Goal: Information Seeking & Learning: Understand process/instructions

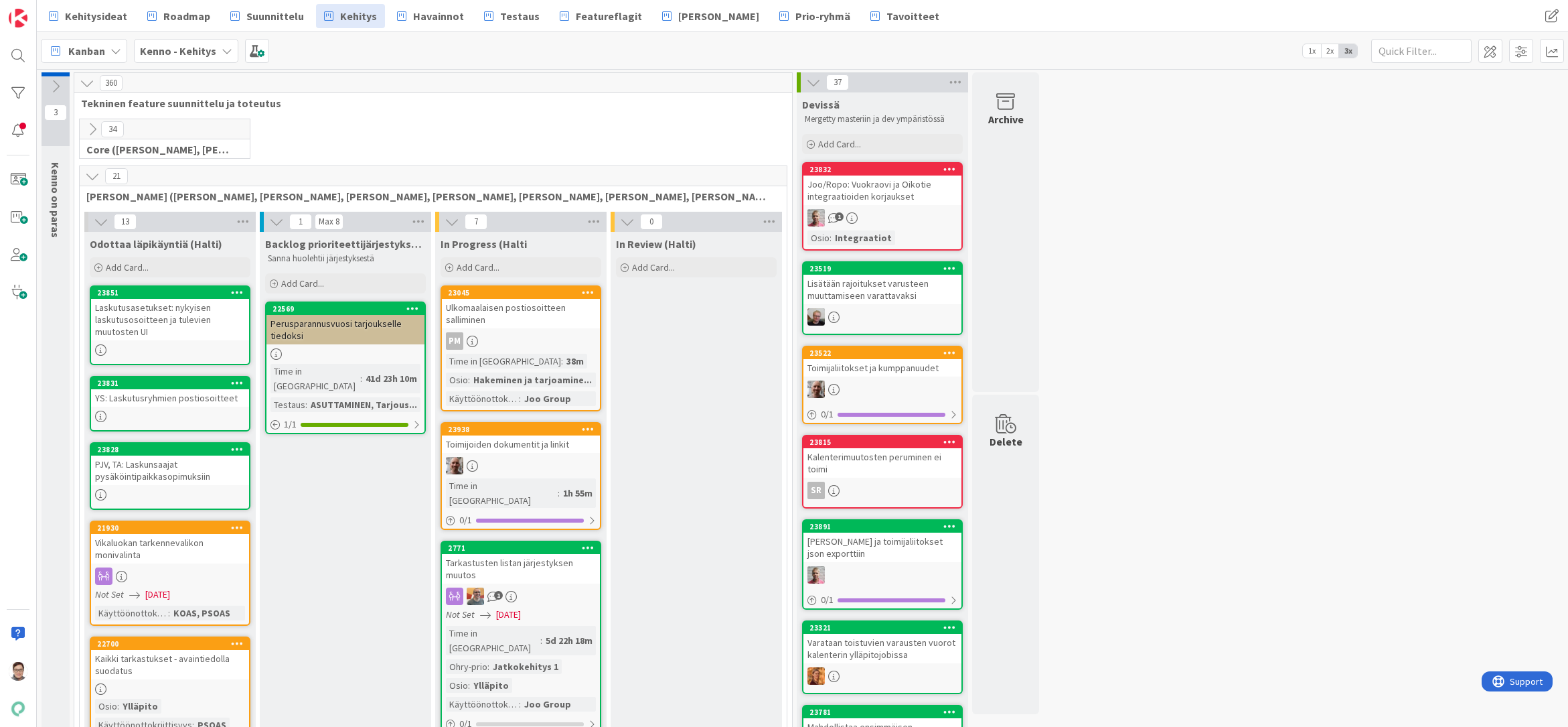
click at [196, 475] on div "PJV, TA: Laskunsaajat pysäköintipaikkasopimuksiin" at bounding box center [170, 470] width 158 height 29
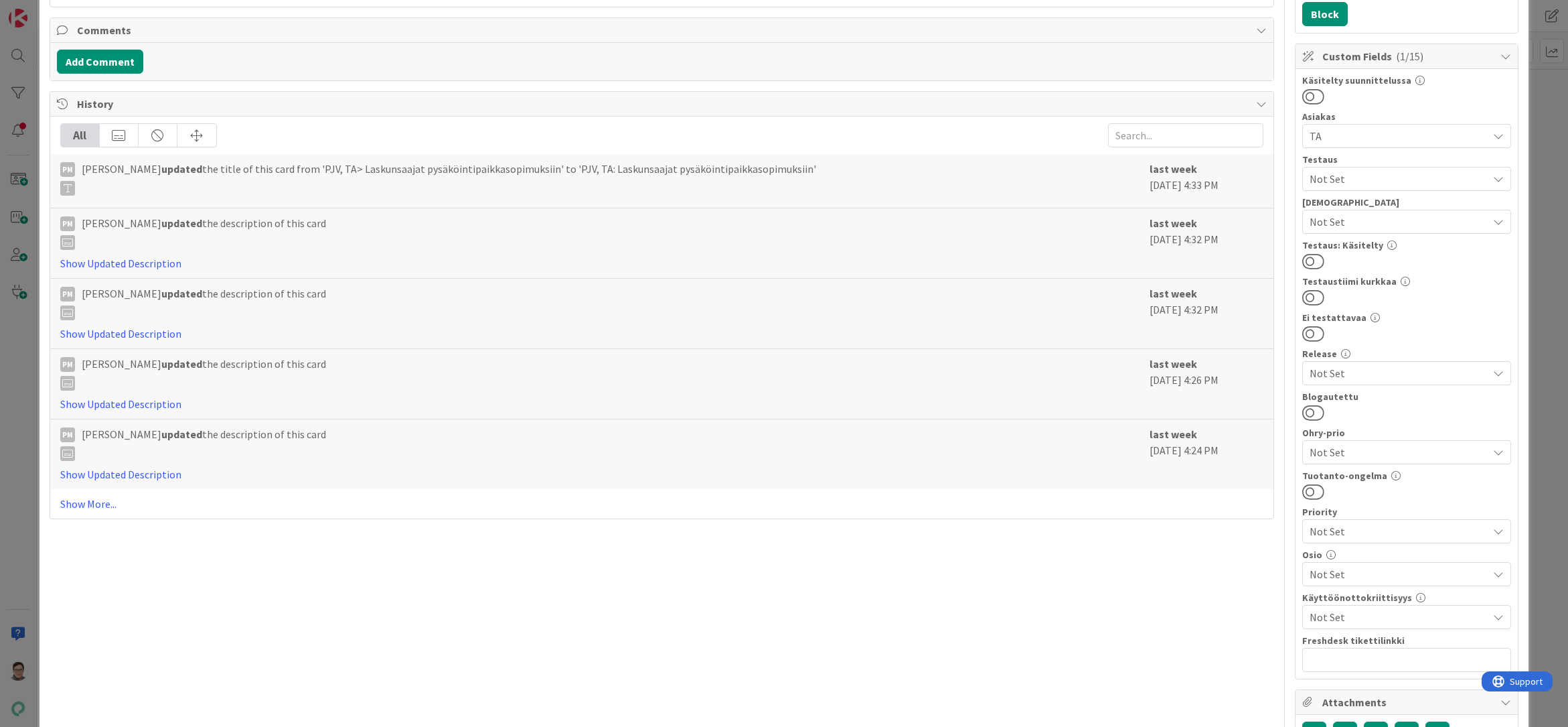
scroll to position [335, 0]
click at [104, 499] on link "Show More..." at bounding box center [662, 501] width 1204 height 17
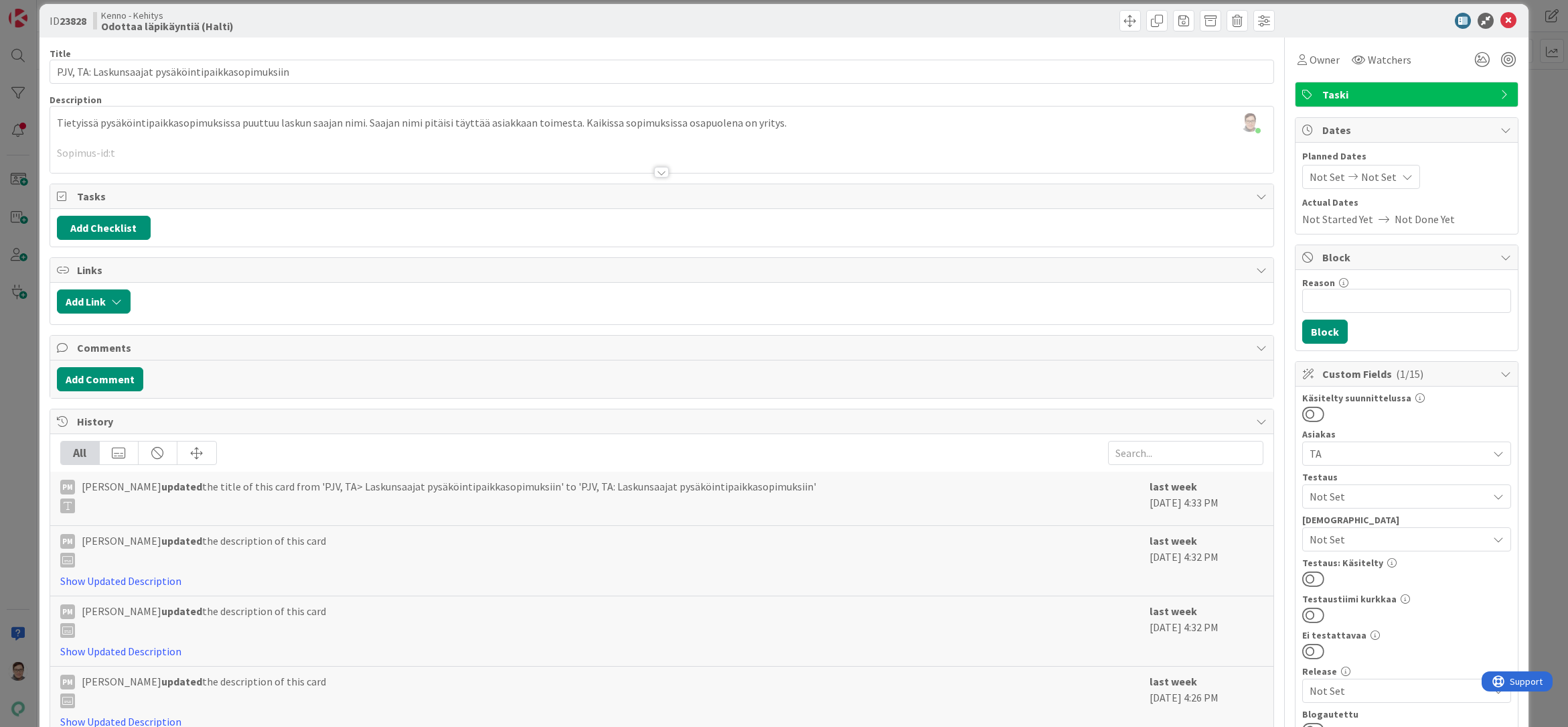
scroll to position [0, 0]
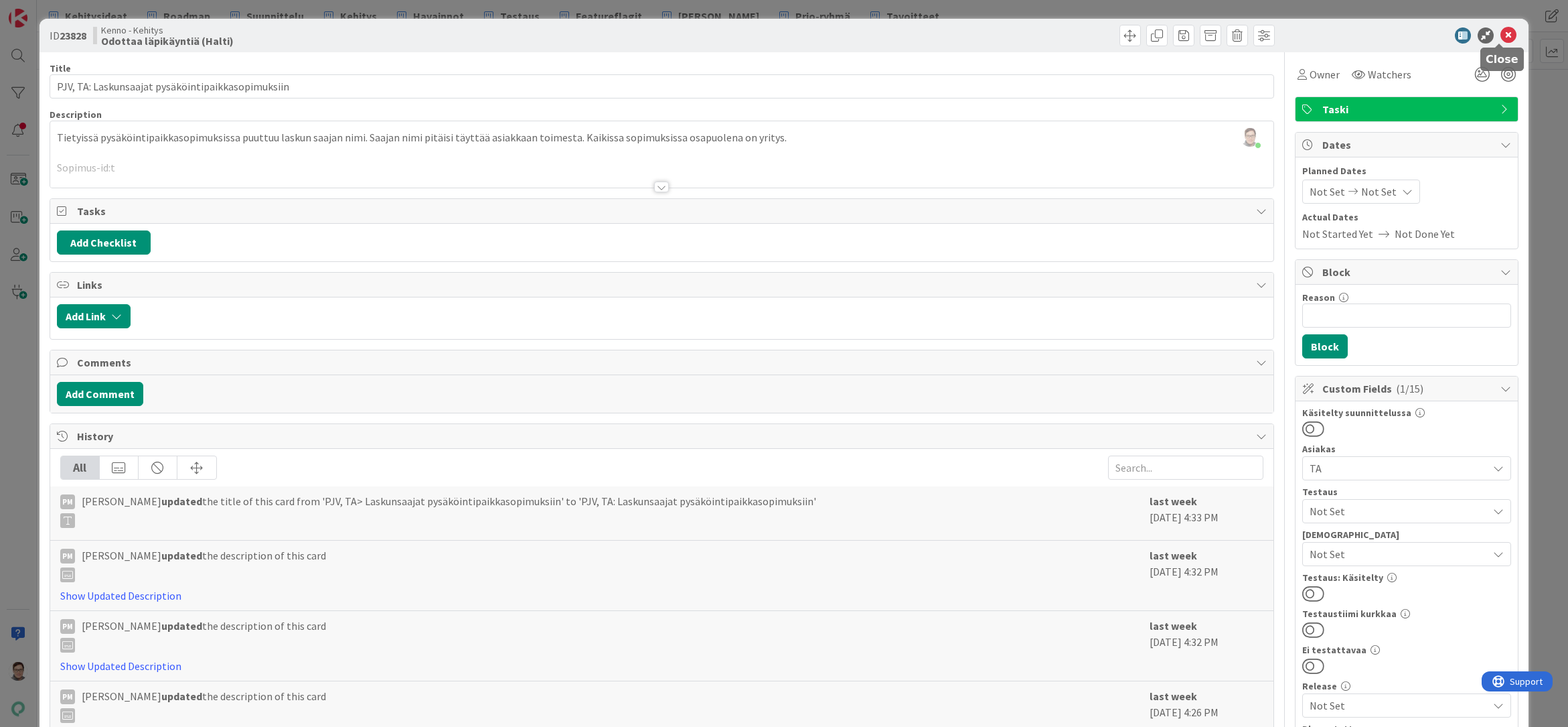
click at [1500, 37] on icon at bounding box center [1508, 35] width 17 height 17
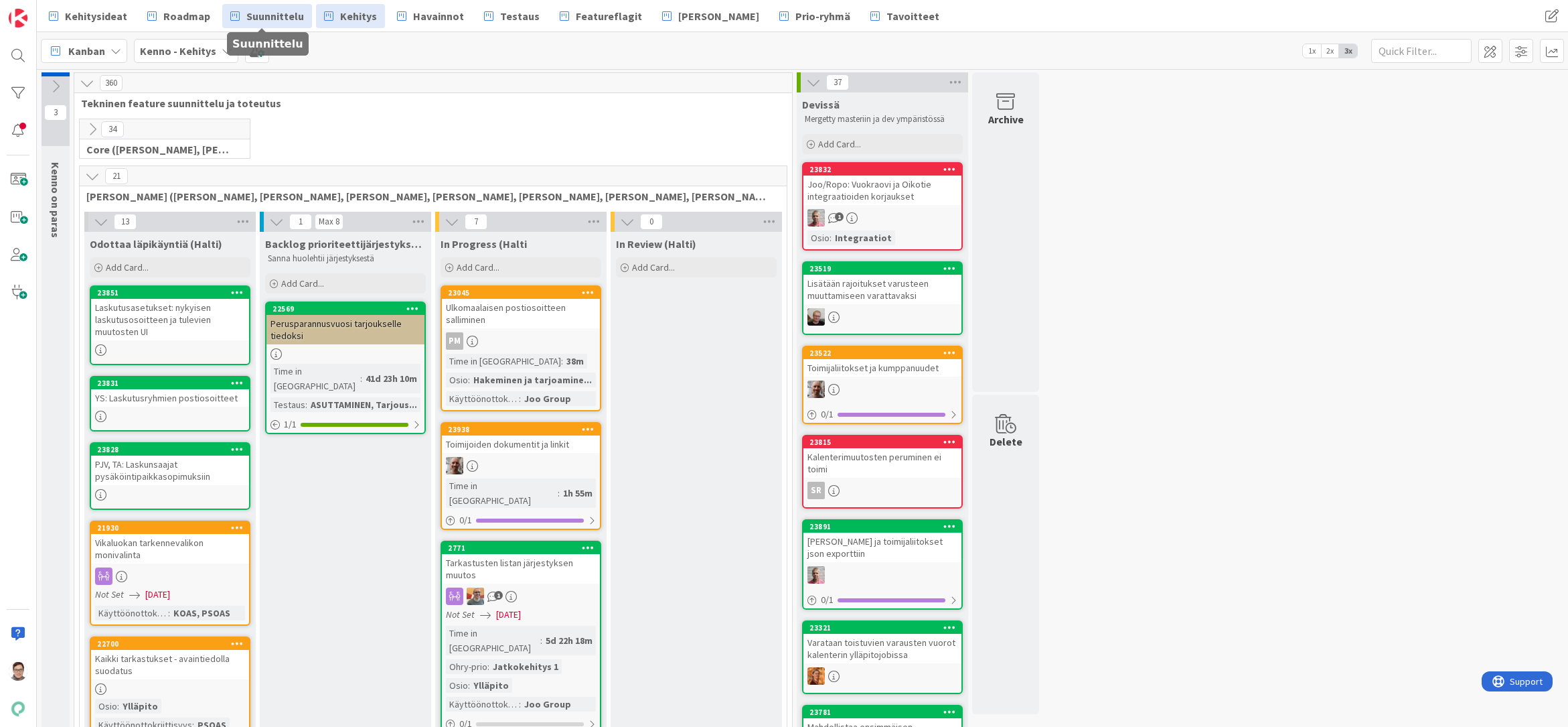
click at [281, 16] on span "Suunnittelu" at bounding box center [275, 16] width 57 height 17
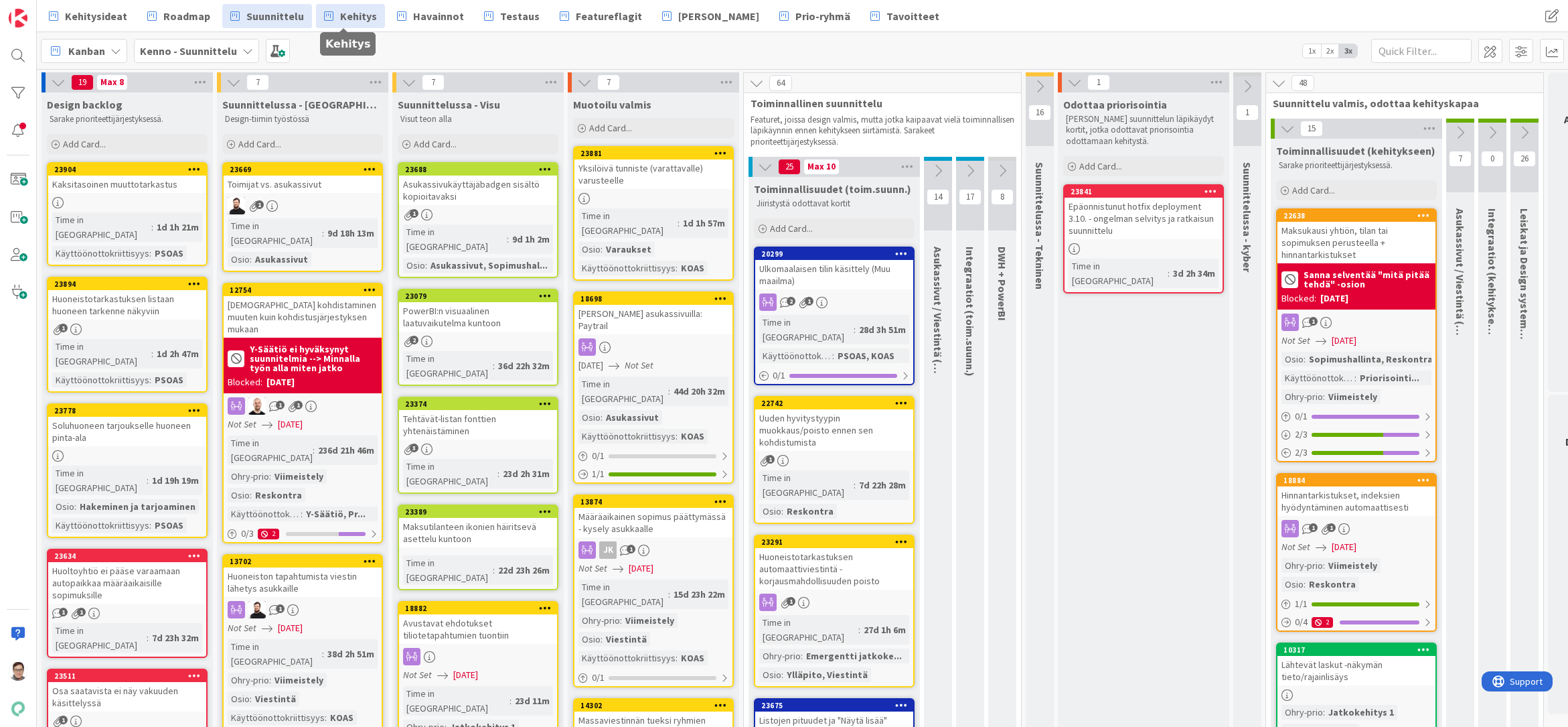
click at [350, 14] on span "Kehitys" at bounding box center [358, 16] width 37 height 17
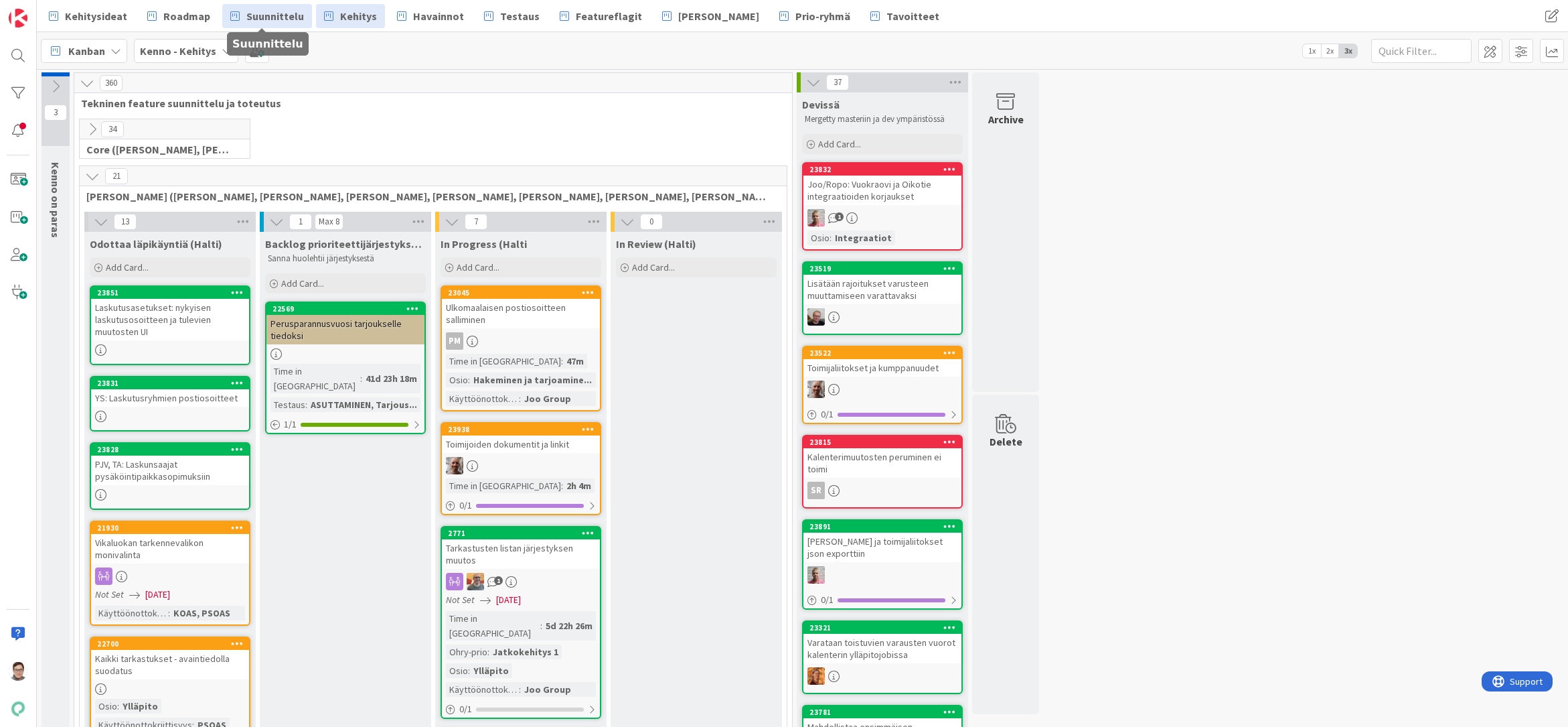
click at [262, 14] on span "Suunnittelu" at bounding box center [275, 16] width 57 height 17
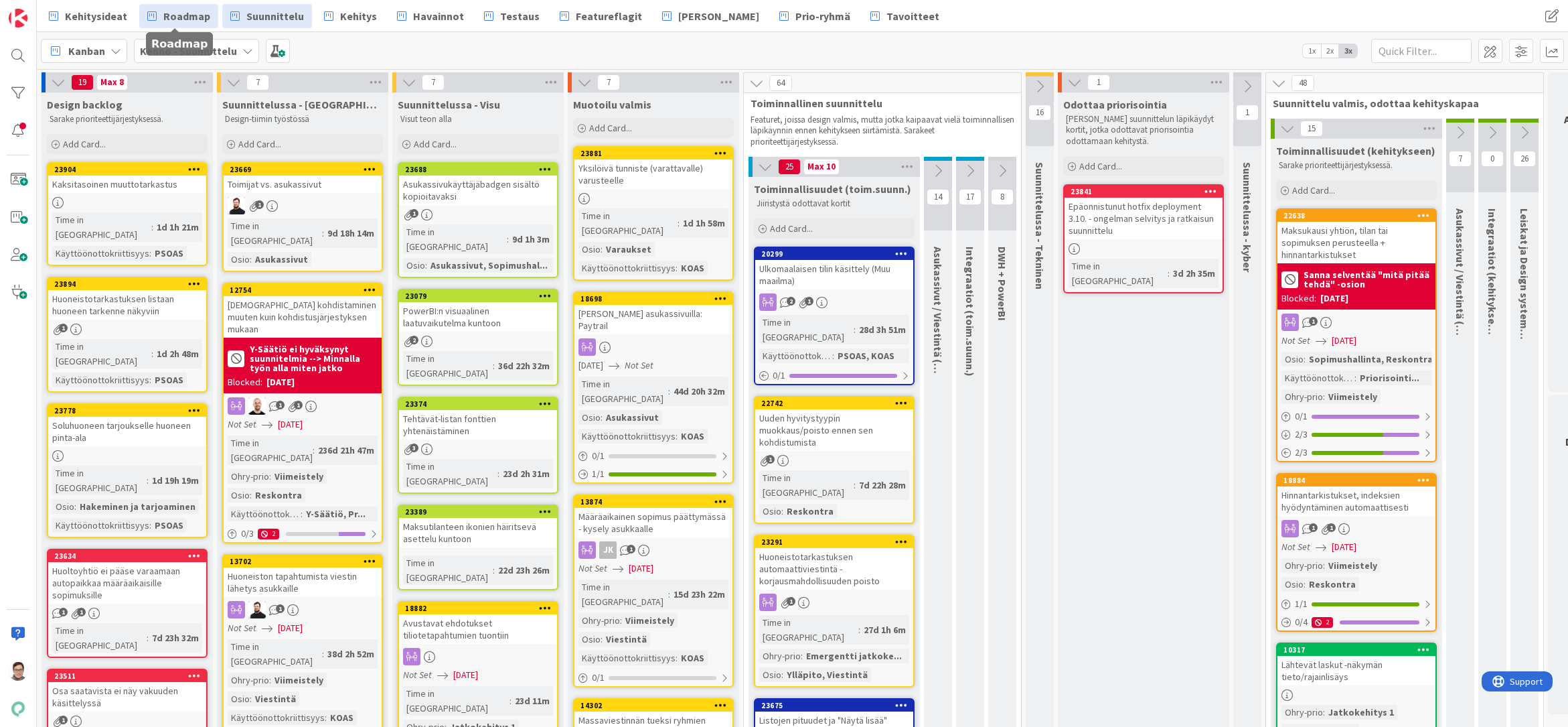
click at [176, 14] on span "Roadmap" at bounding box center [187, 16] width 47 height 17
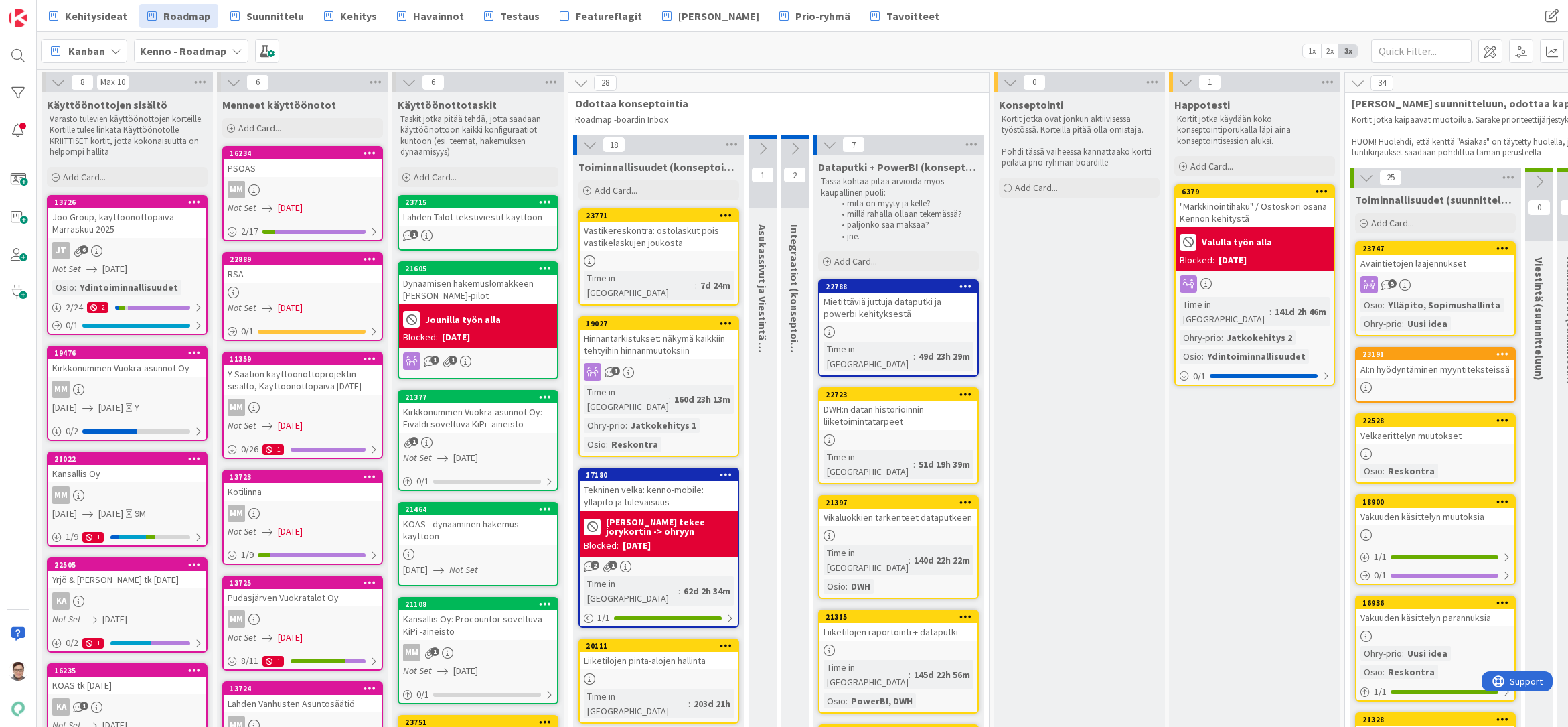
click at [130, 230] on div "Joo Group, käyttöönottopäivä Marraskuu 2025" at bounding box center [127, 223] width 158 height 29
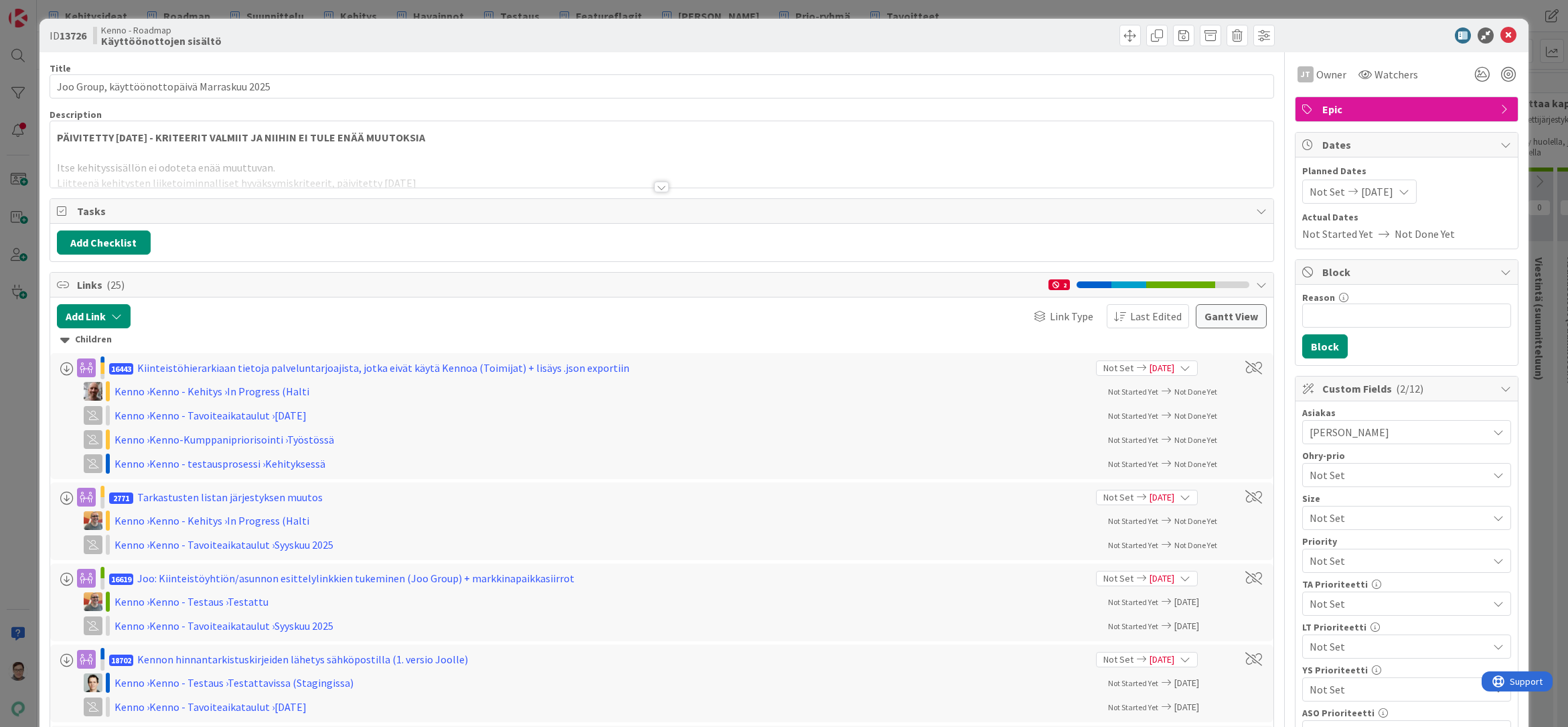
click at [658, 187] on div at bounding box center [661, 187] width 15 height 11
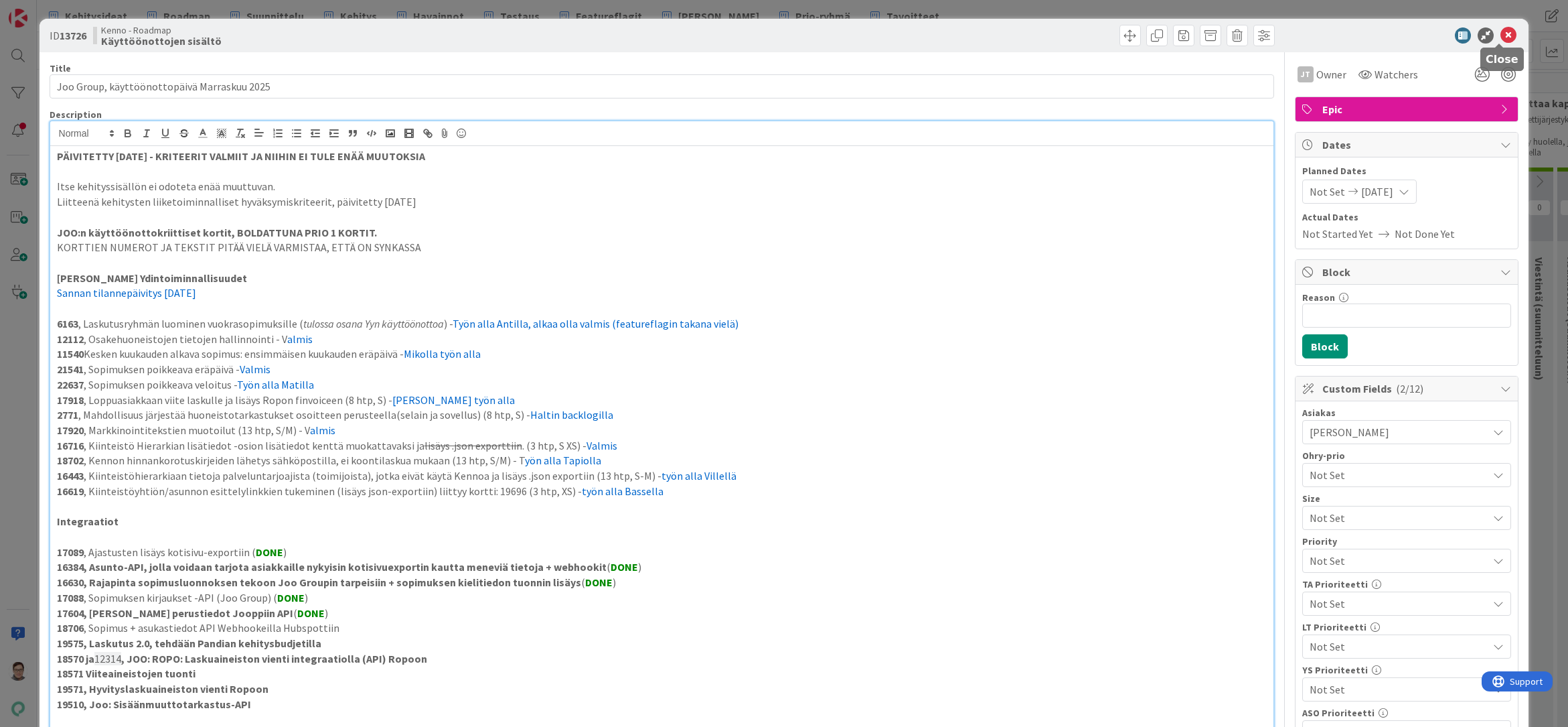
drag, startPoint x: 1503, startPoint y: 38, endPoint x: 1485, endPoint y: 36, distance: 18.1
click at [1503, 38] on icon at bounding box center [1508, 35] width 17 height 17
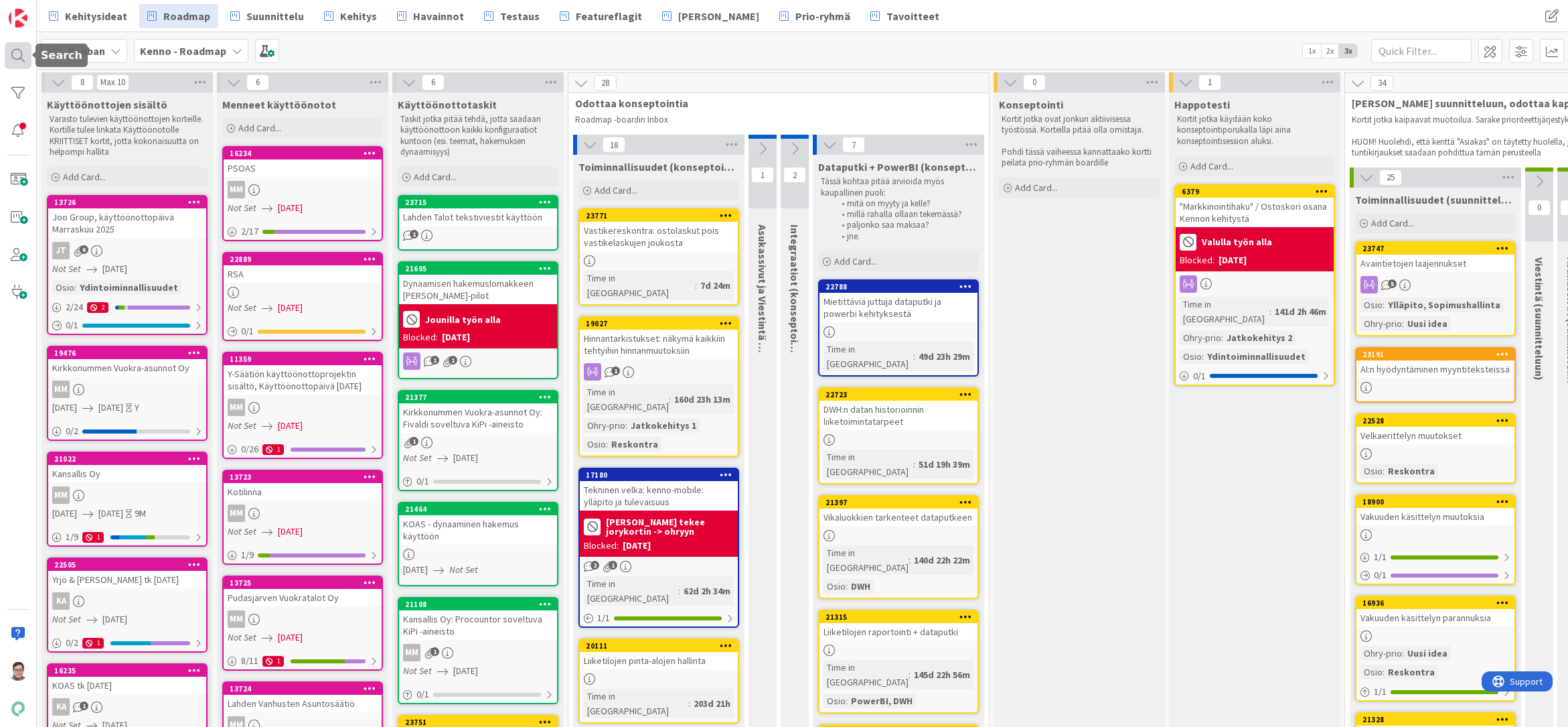
click at [18, 59] on div at bounding box center [18, 55] width 27 height 27
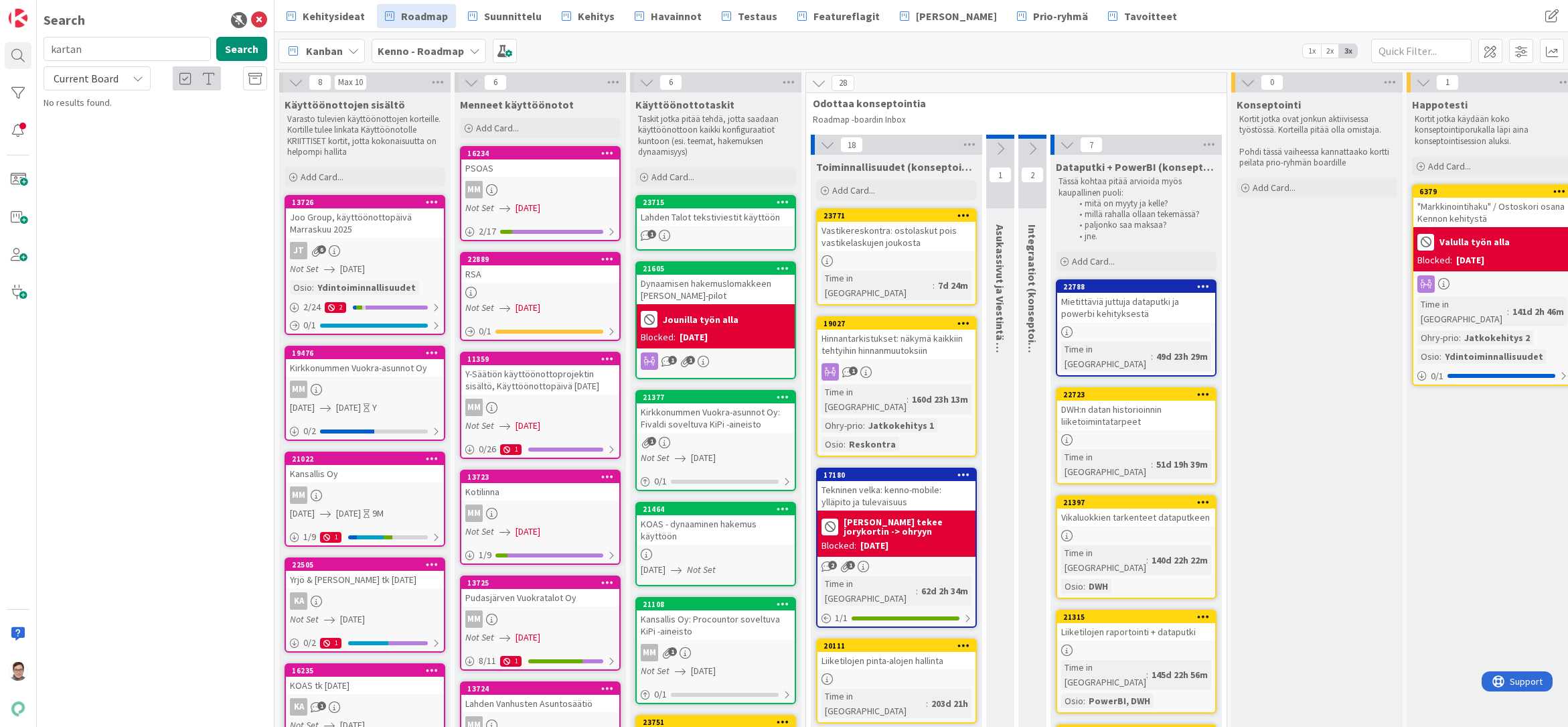
type input "kartan"
click at [100, 87] on div "Current Board" at bounding box center [97, 78] width 107 height 24
click at [97, 129] on span "All Boards" at bounding box center [119, 134] width 139 height 20
click at [256, 19] on icon at bounding box center [258, 19] width 17 height 17
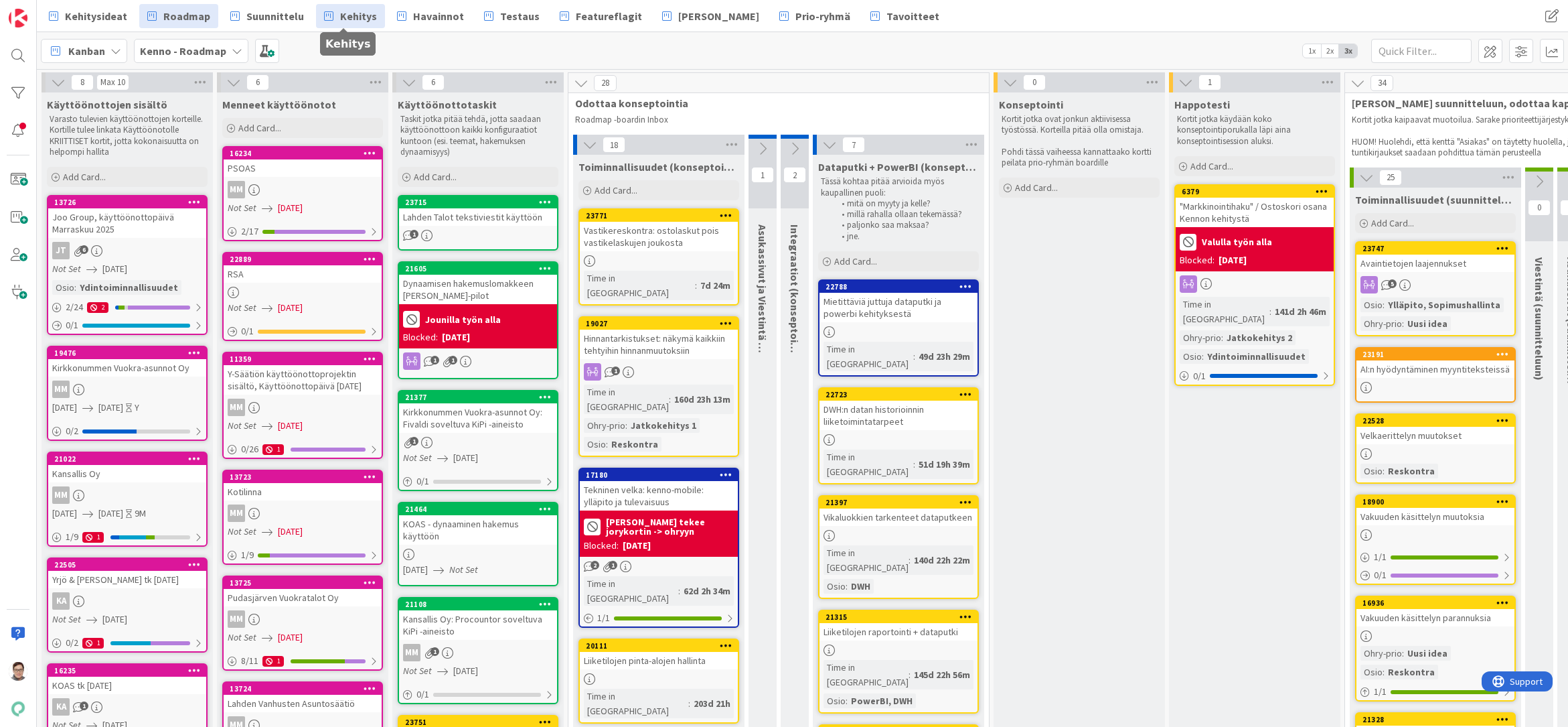
click at [350, 17] on span "Kehitys" at bounding box center [358, 16] width 37 height 17
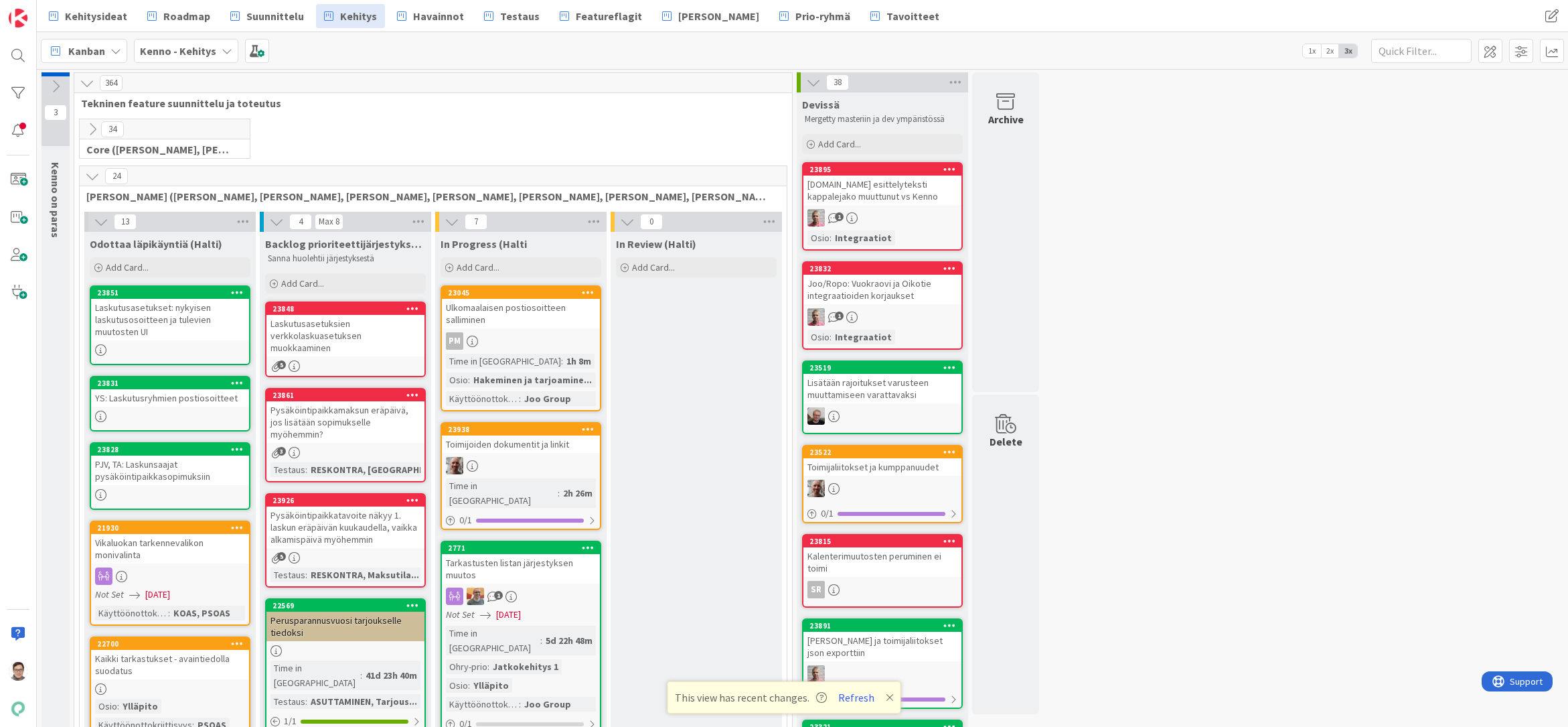
click at [861, 696] on button "Refresh" at bounding box center [856, 697] width 46 height 17
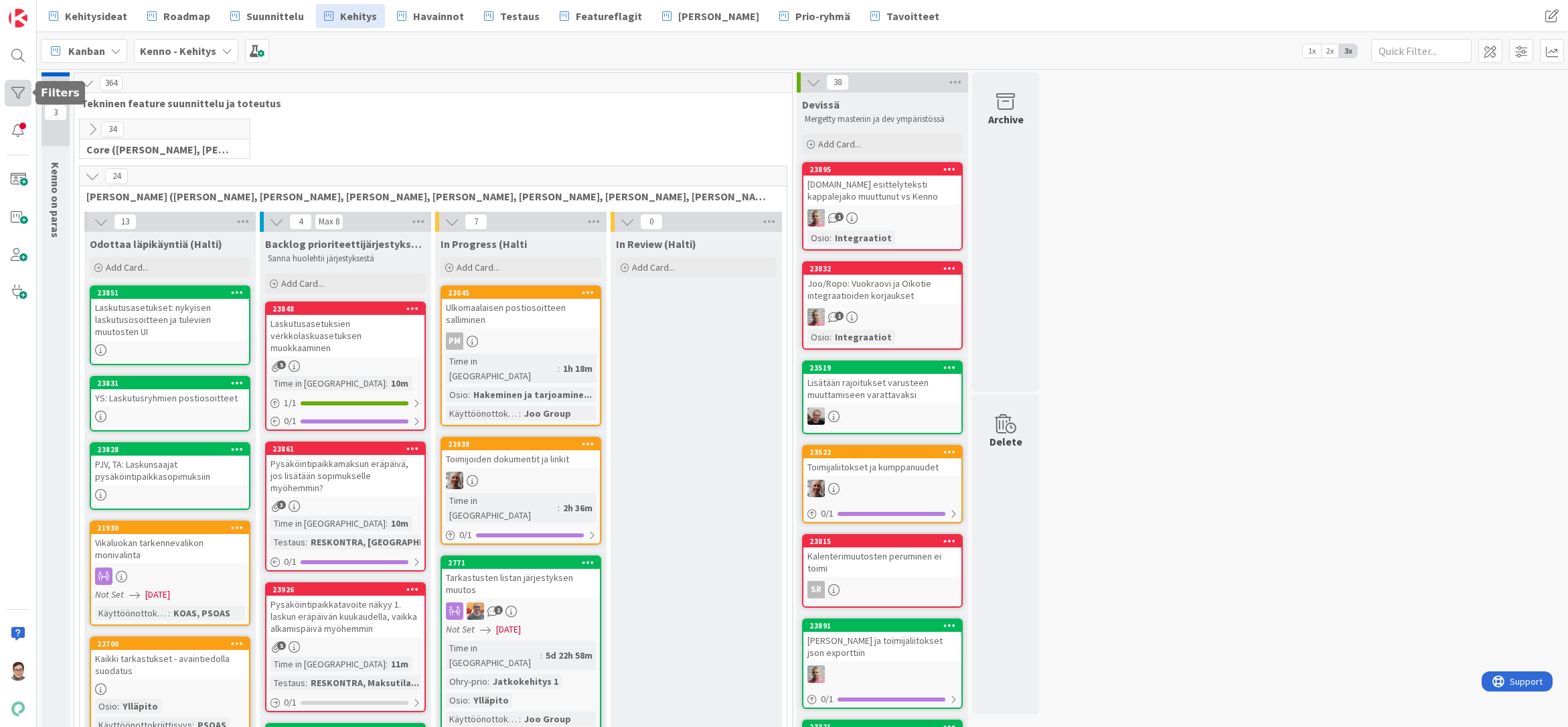
click at [20, 94] on div at bounding box center [18, 93] width 27 height 27
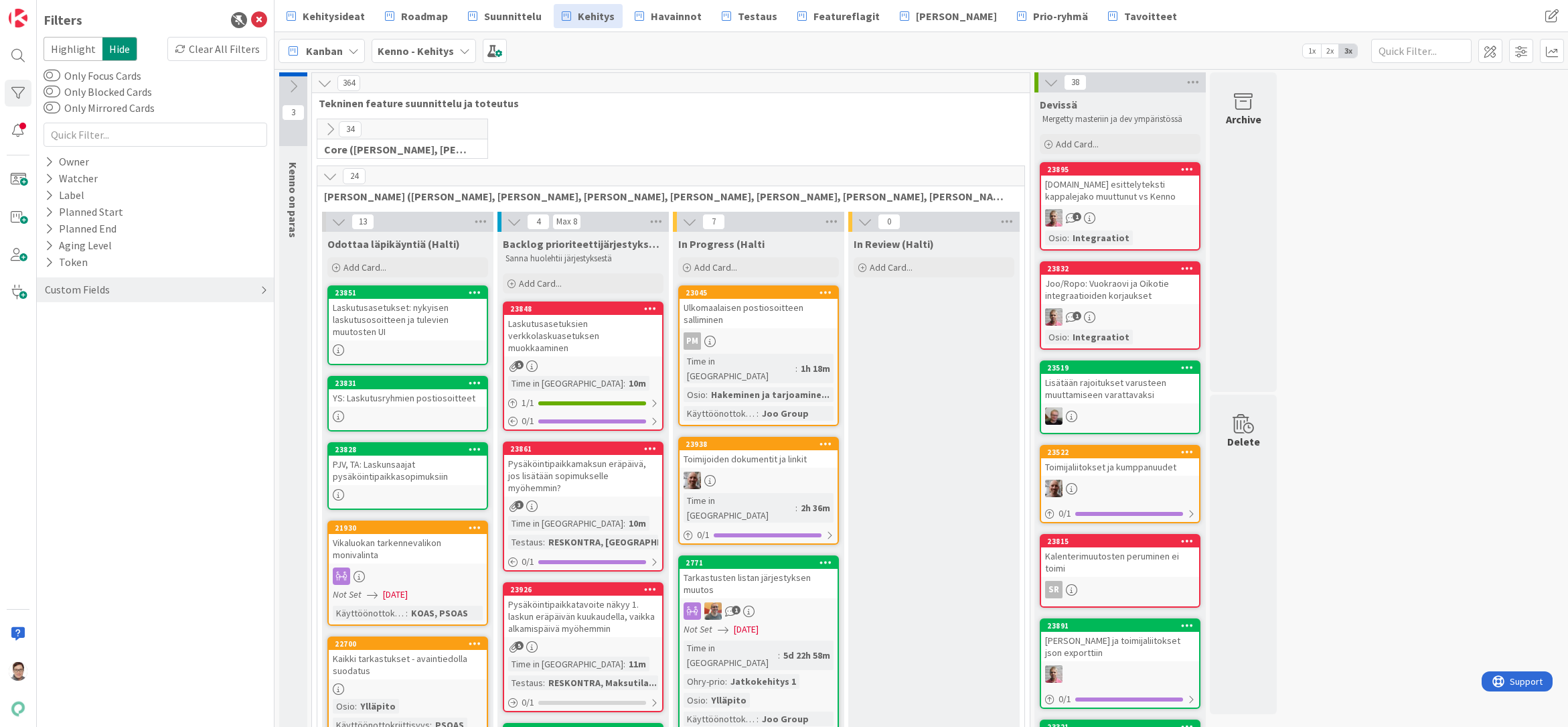
click at [74, 292] on div "Custom Fields" at bounding box center [78, 289] width 68 height 17
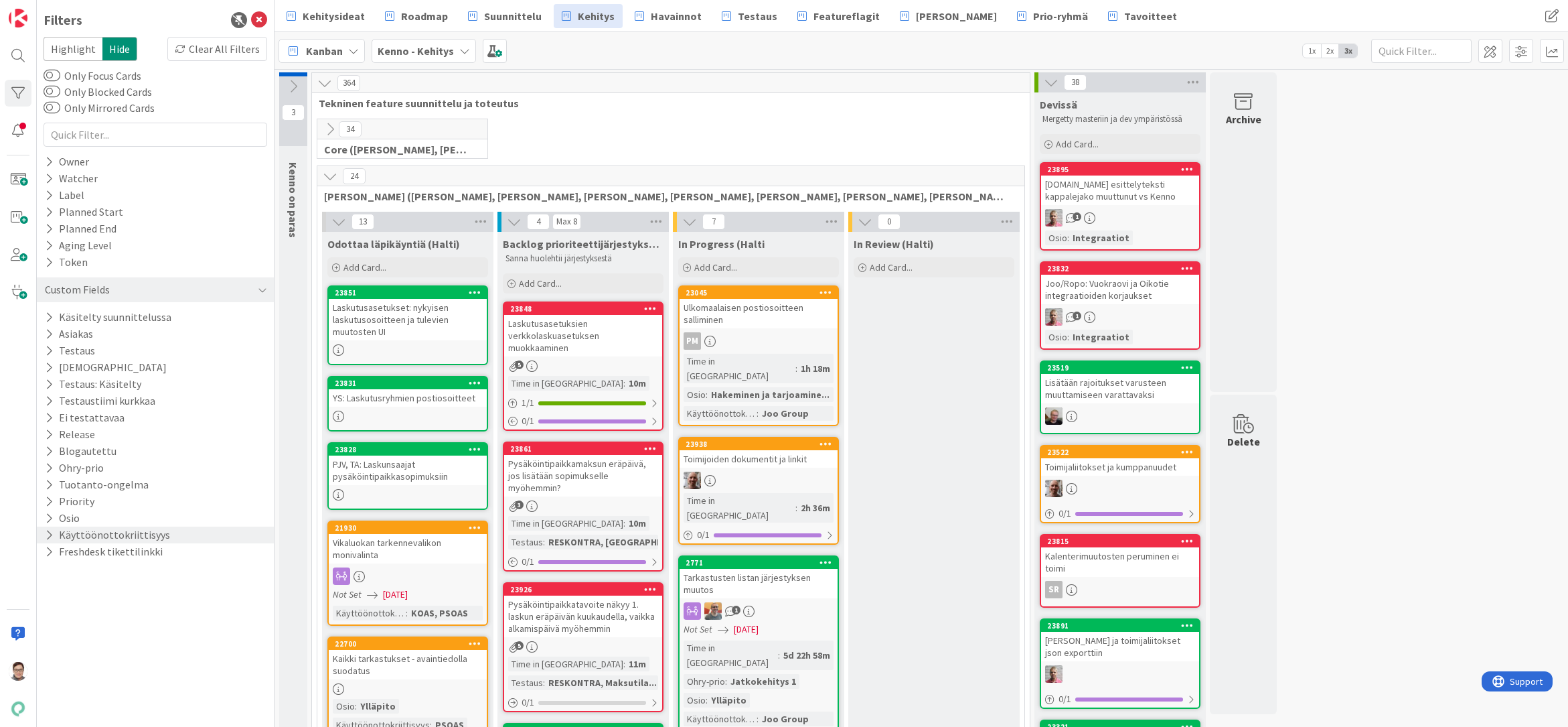
click at [72, 537] on button "Käyttöönottokriittisyys" at bounding box center [108, 535] width 128 height 17
click at [52, 606] on icon at bounding box center [51, 607] width 10 height 10
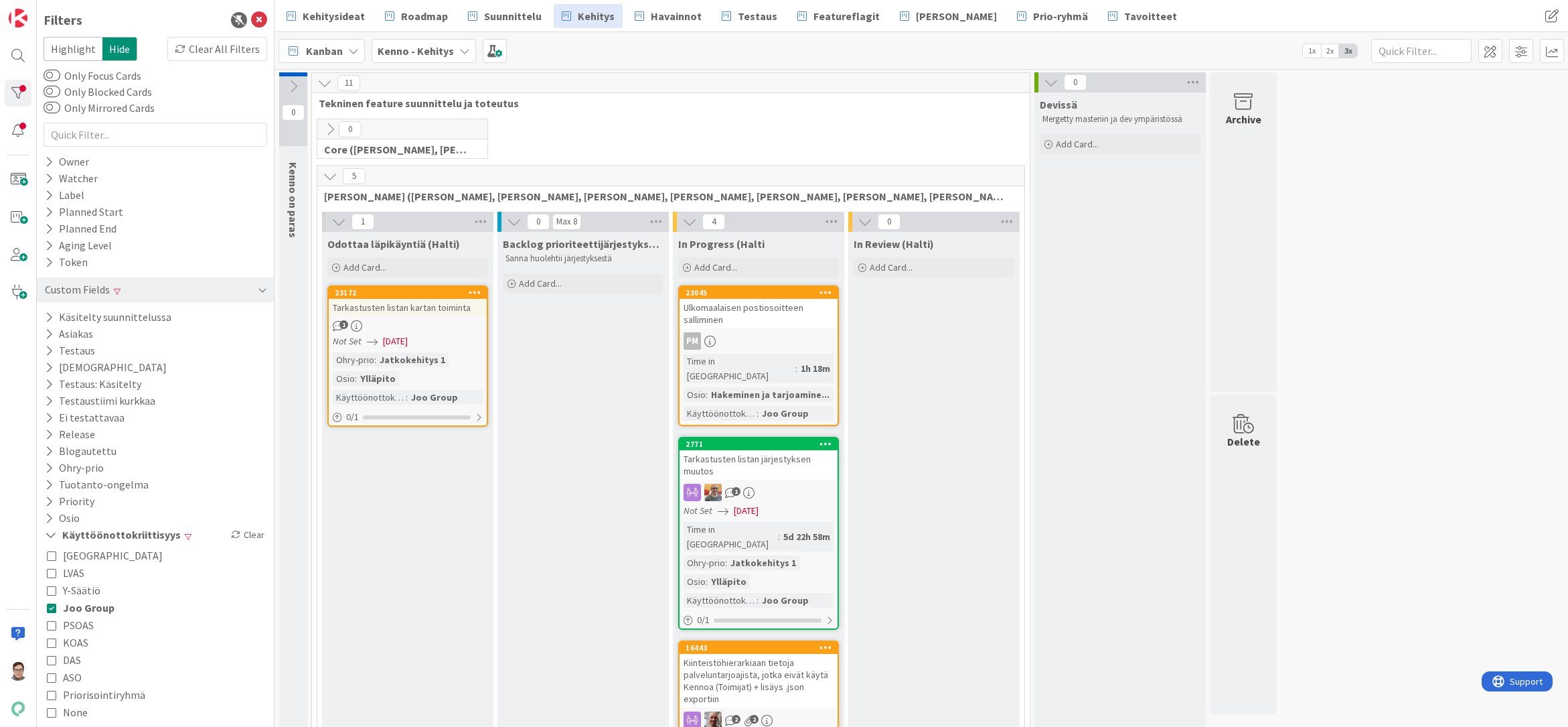
click at [72, 288] on div "Custom Fields" at bounding box center [78, 289] width 68 height 17
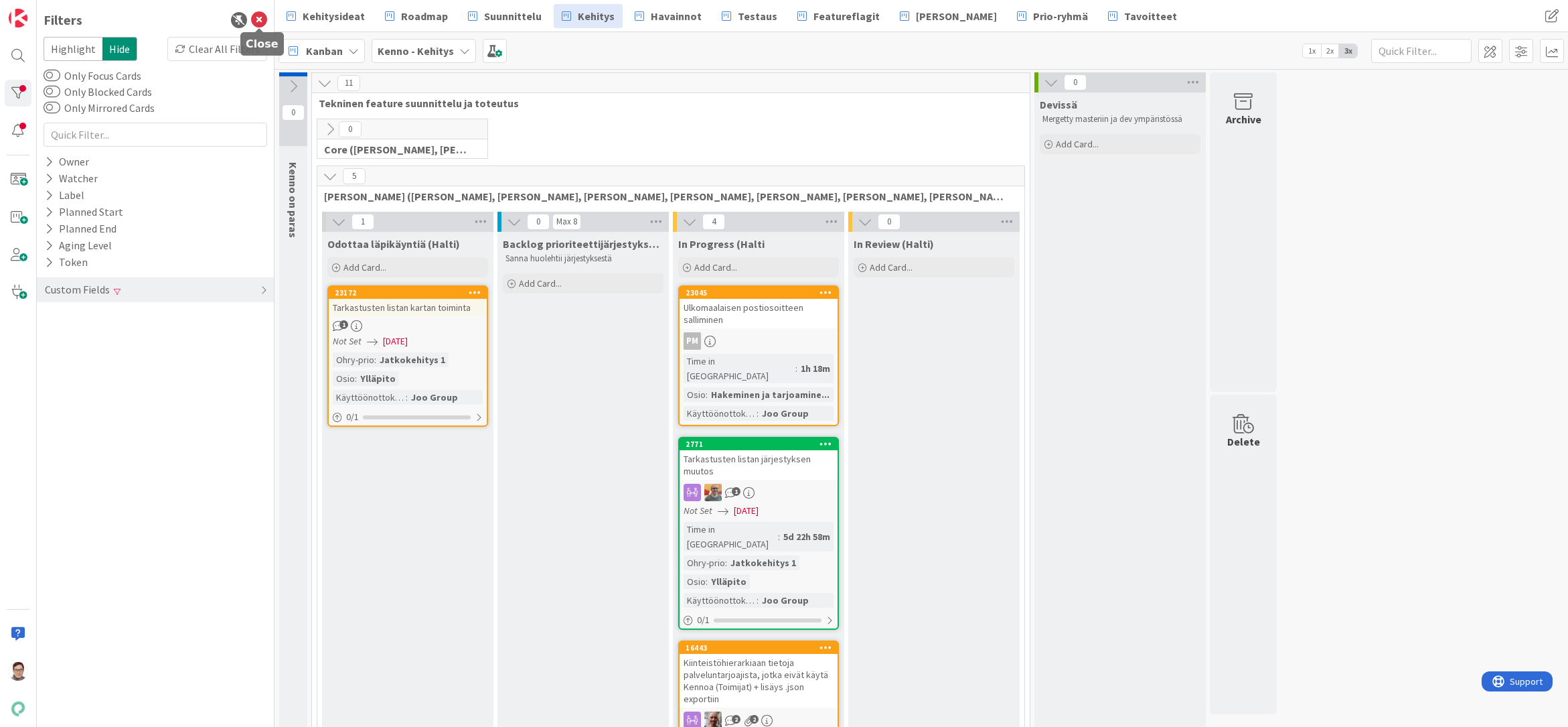
click at [256, 20] on icon at bounding box center [258, 19] width 17 height 17
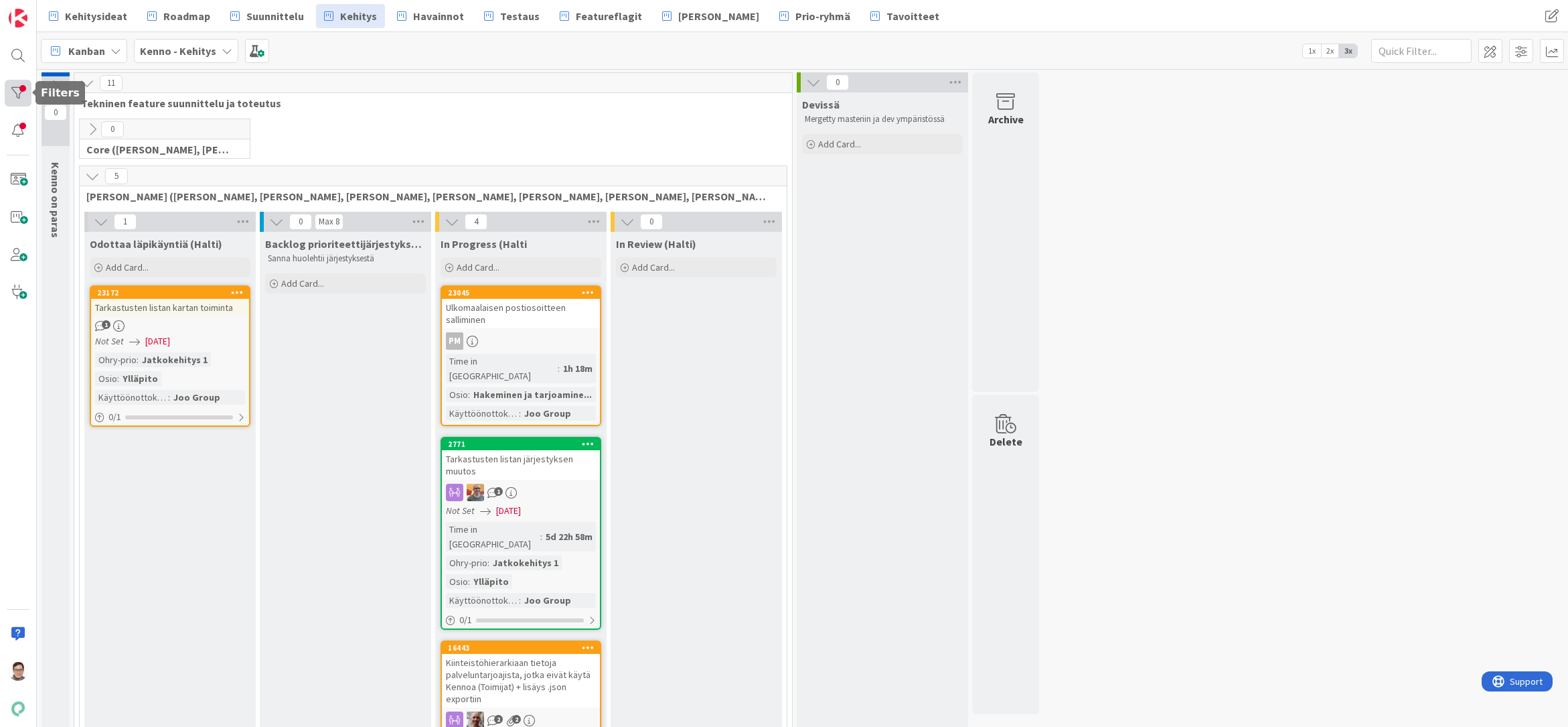
click at [18, 90] on div at bounding box center [18, 93] width 27 height 27
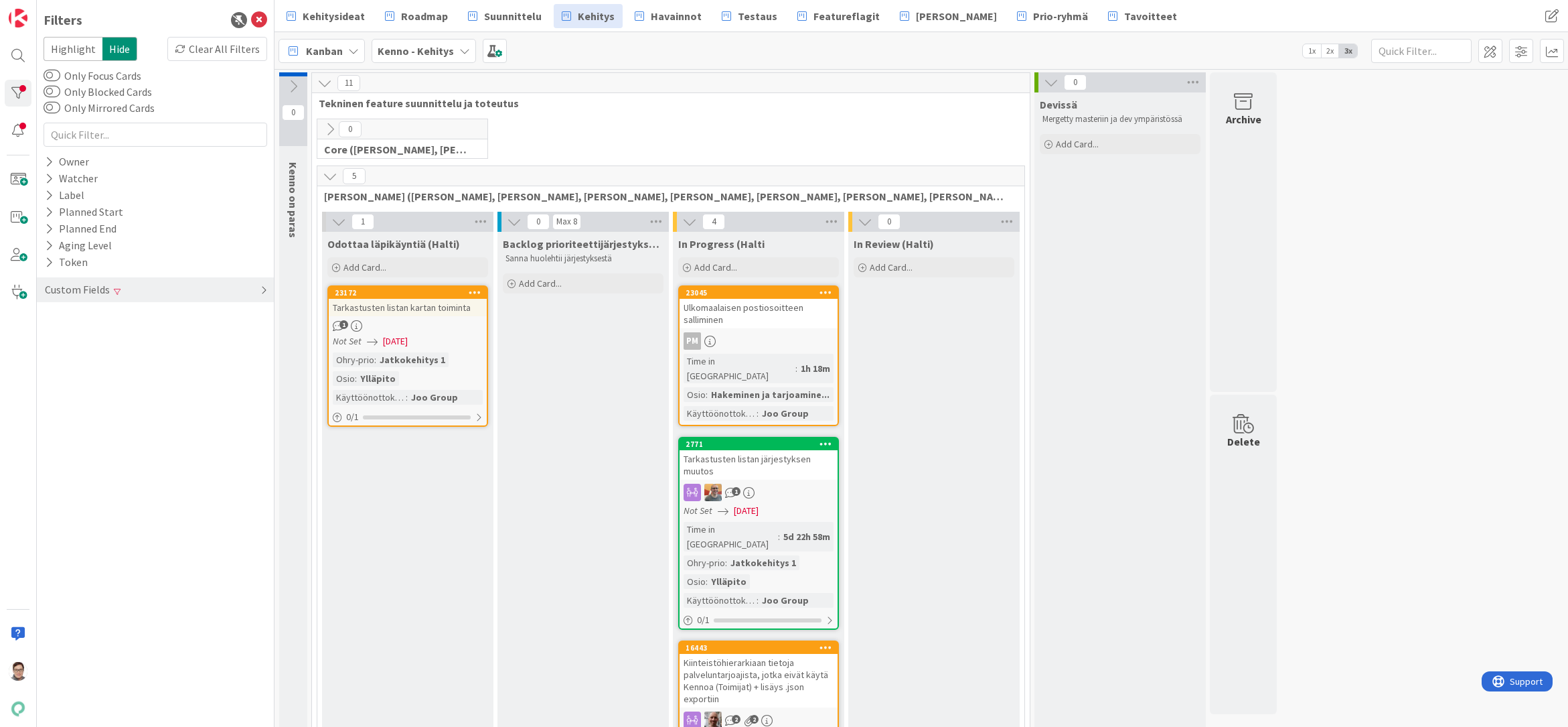
click at [264, 286] on icon at bounding box center [263, 290] width 7 height 11
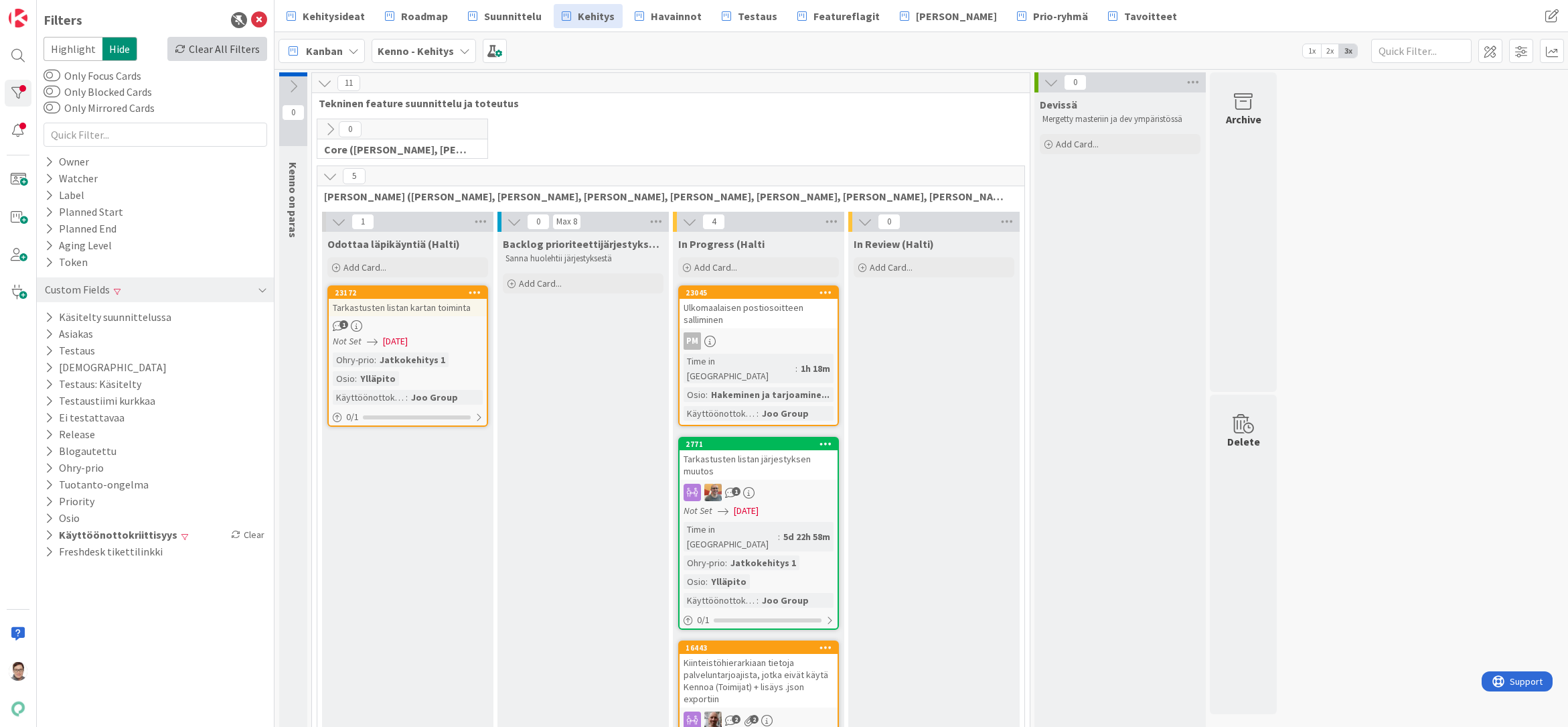
click at [234, 45] on div "Clear All Filters" at bounding box center [217, 49] width 100 height 24
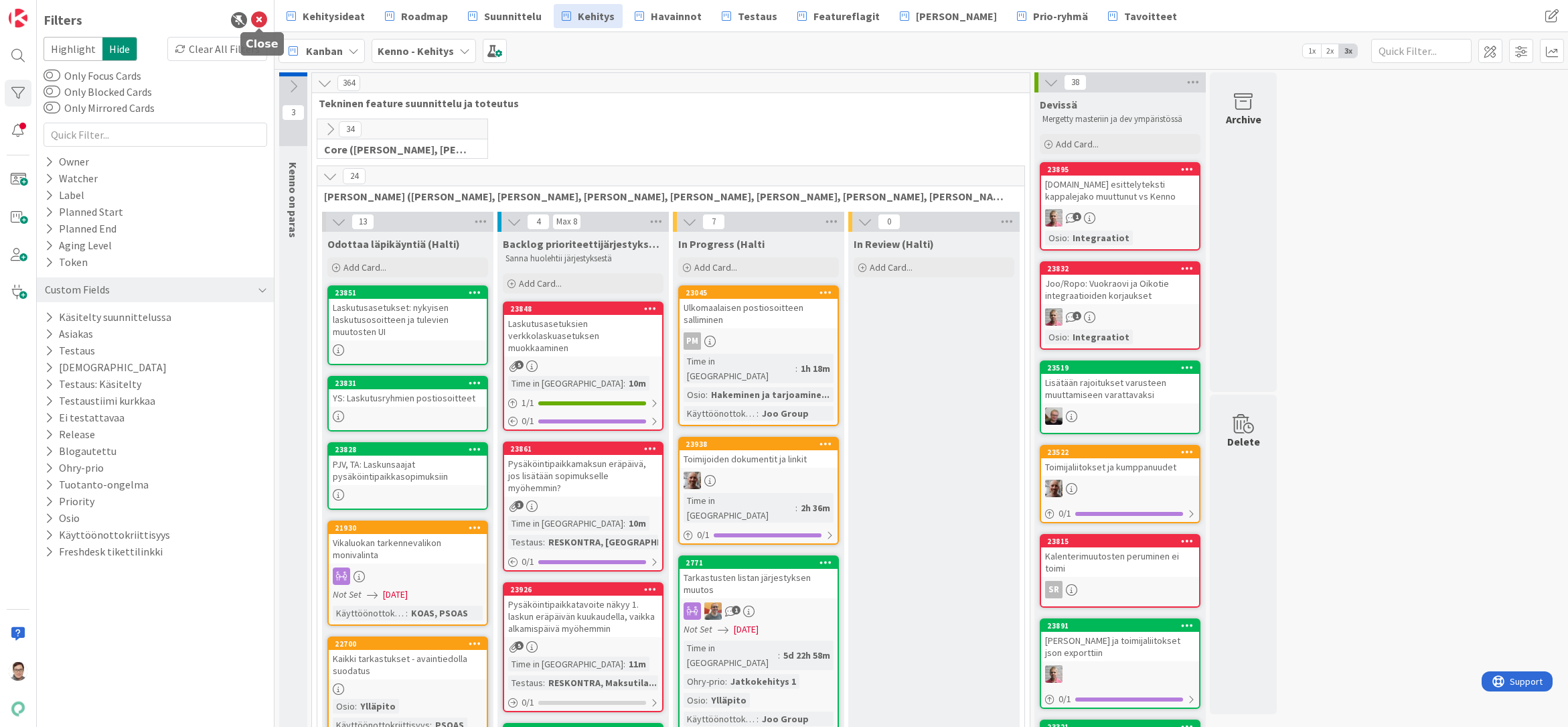
click at [257, 18] on icon at bounding box center [258, 19] width 17 height 17
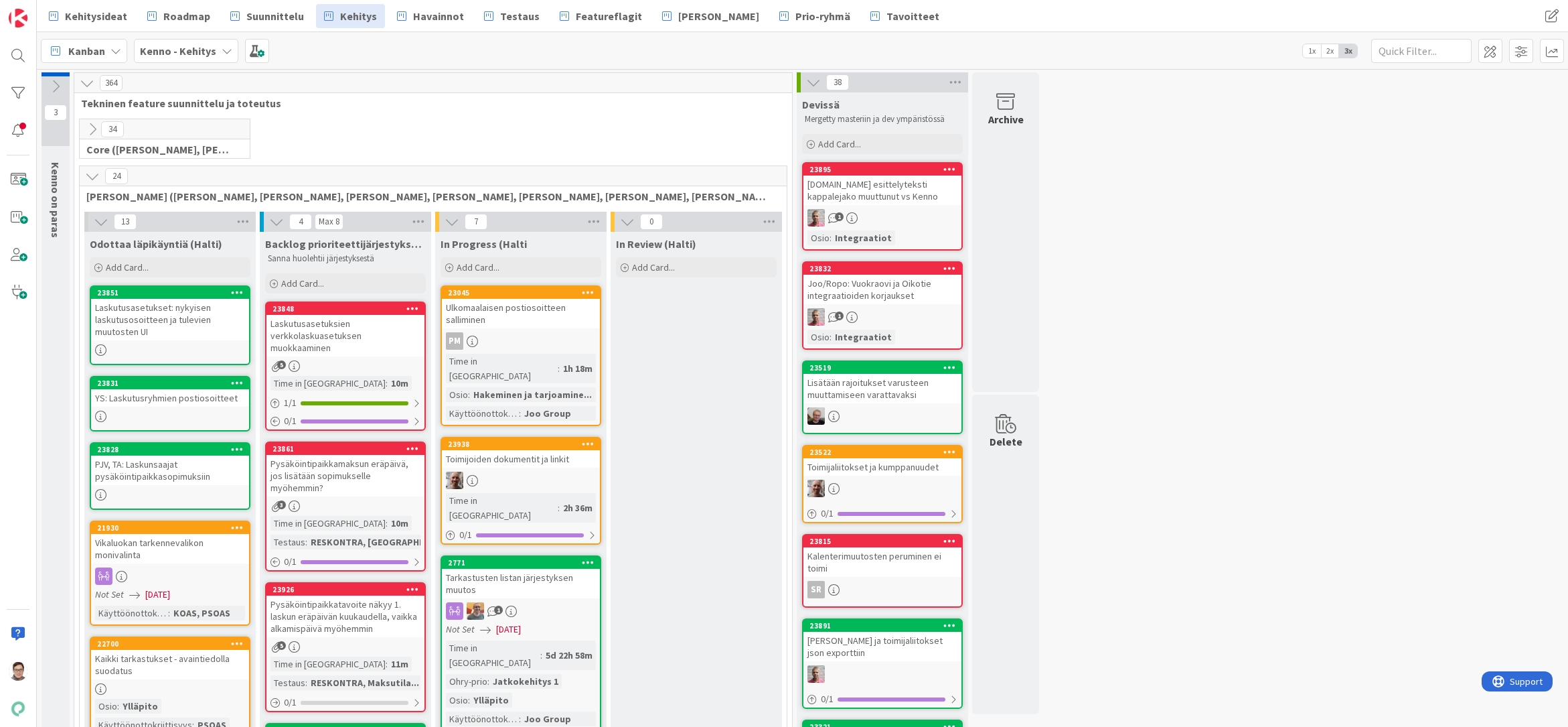
click at [275, 17] on span "Suunnittelu" at bounding box center [275, 16] width 57 height 17
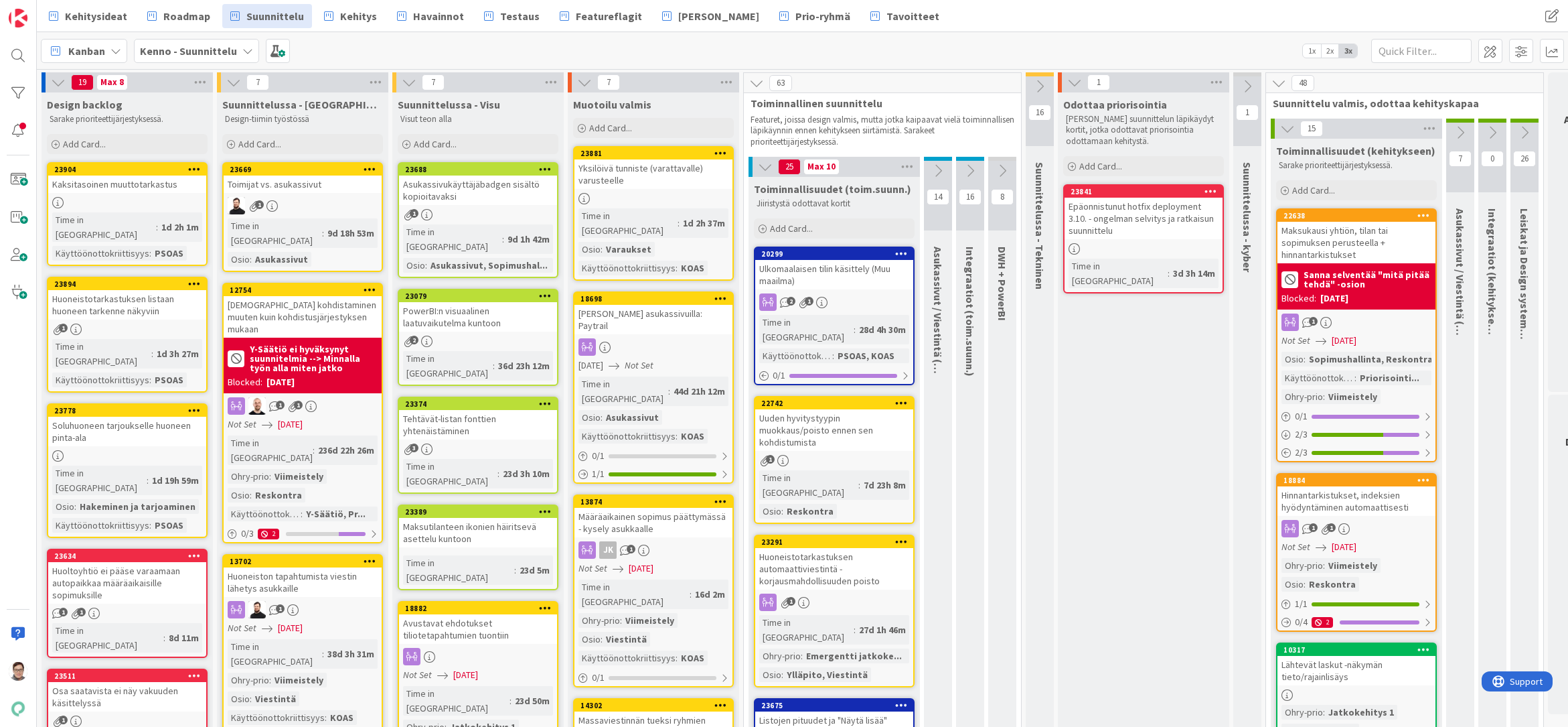
click at [831, 288] on div "Ulkomaalaisen tilin käsittely (Muu maailma)" at bounding box center [834, 274] width 158 height 29
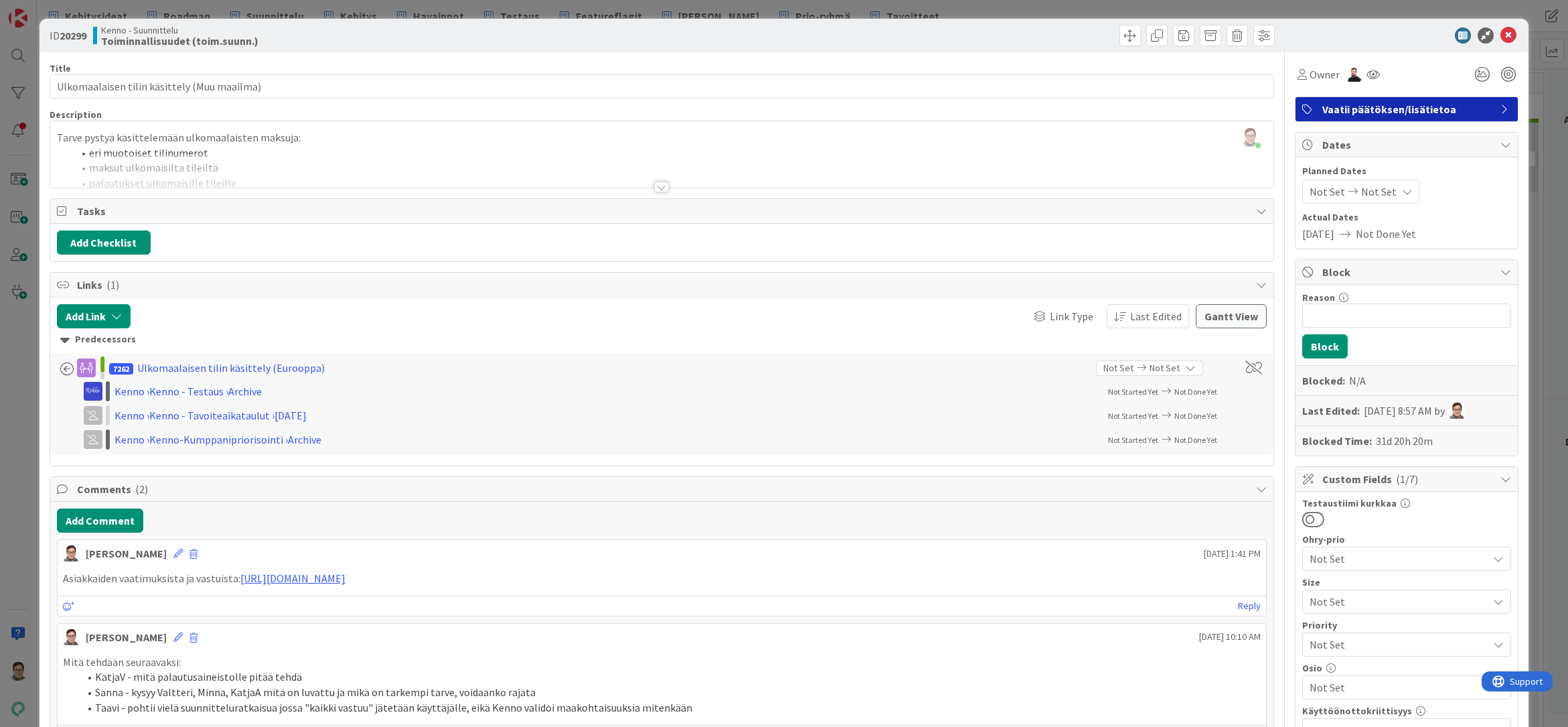
click at [250, 722] on div "[PERSON_NAME] [DATE] 10:10 AM Mitä tehdään seuraavaksi: KatjaV - mitä palautusa…" at bounding box center [663, 684] width 1210 height 122
click at [1396, 113] on span "Vaatii päätöksen/lisätietoa" at bounding box center [1408, 109] width 171 height 17
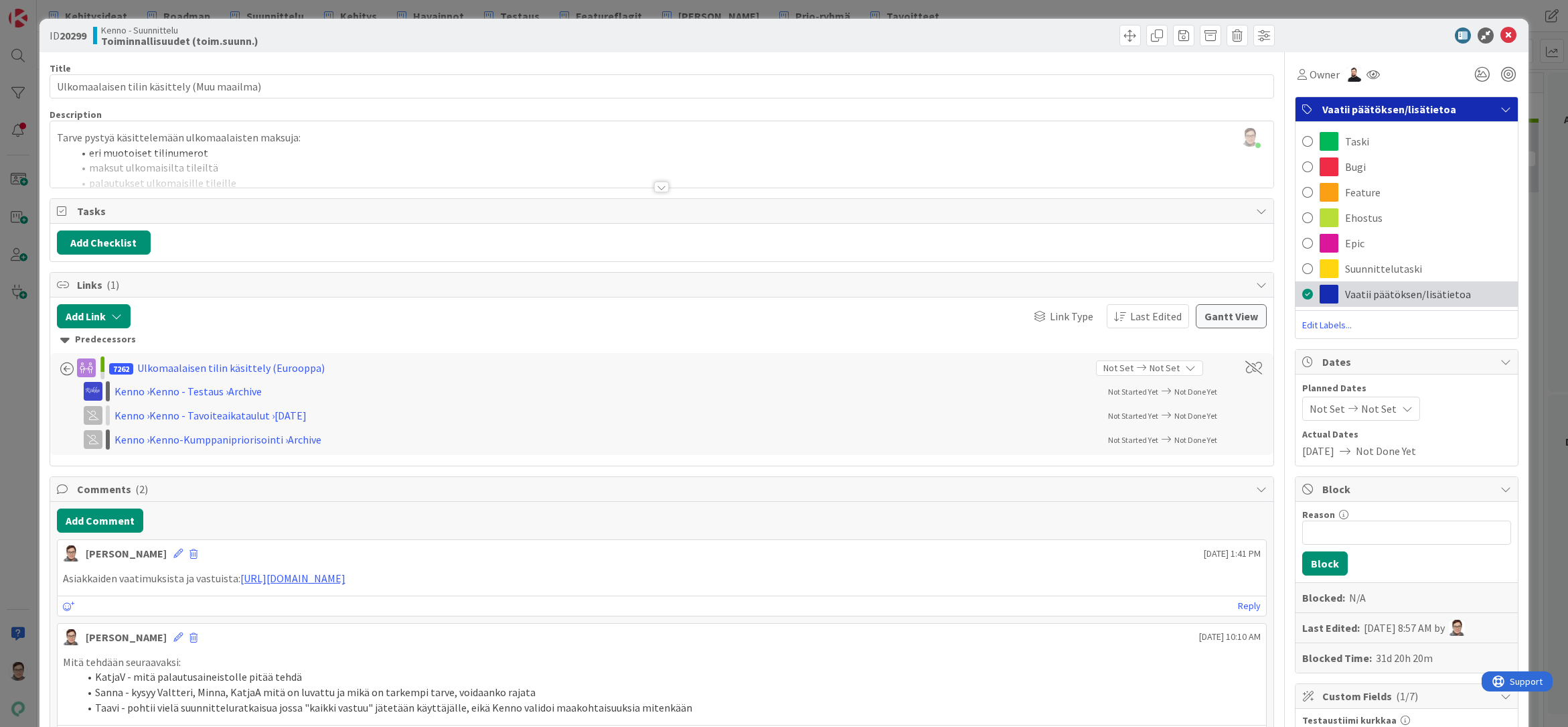
click at [1346, 281] on div "Vaatii päätöksen/lisätietoa" at bounding box center [1407, 294] width 222 height 25
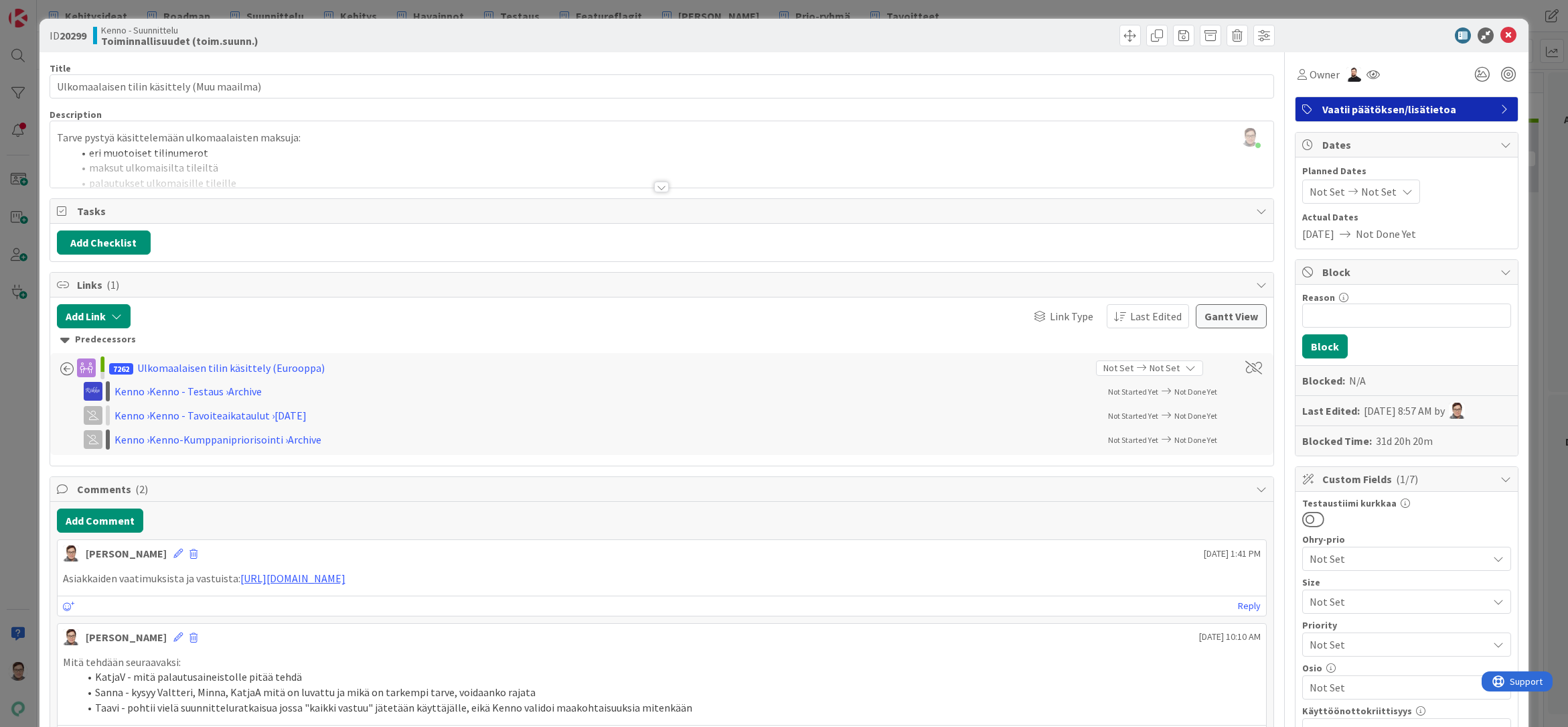
click at [1349, 109] on span "Vaatii päätöksen/lisätietoa" at bounding box center [1408, 109] width 171 height 17
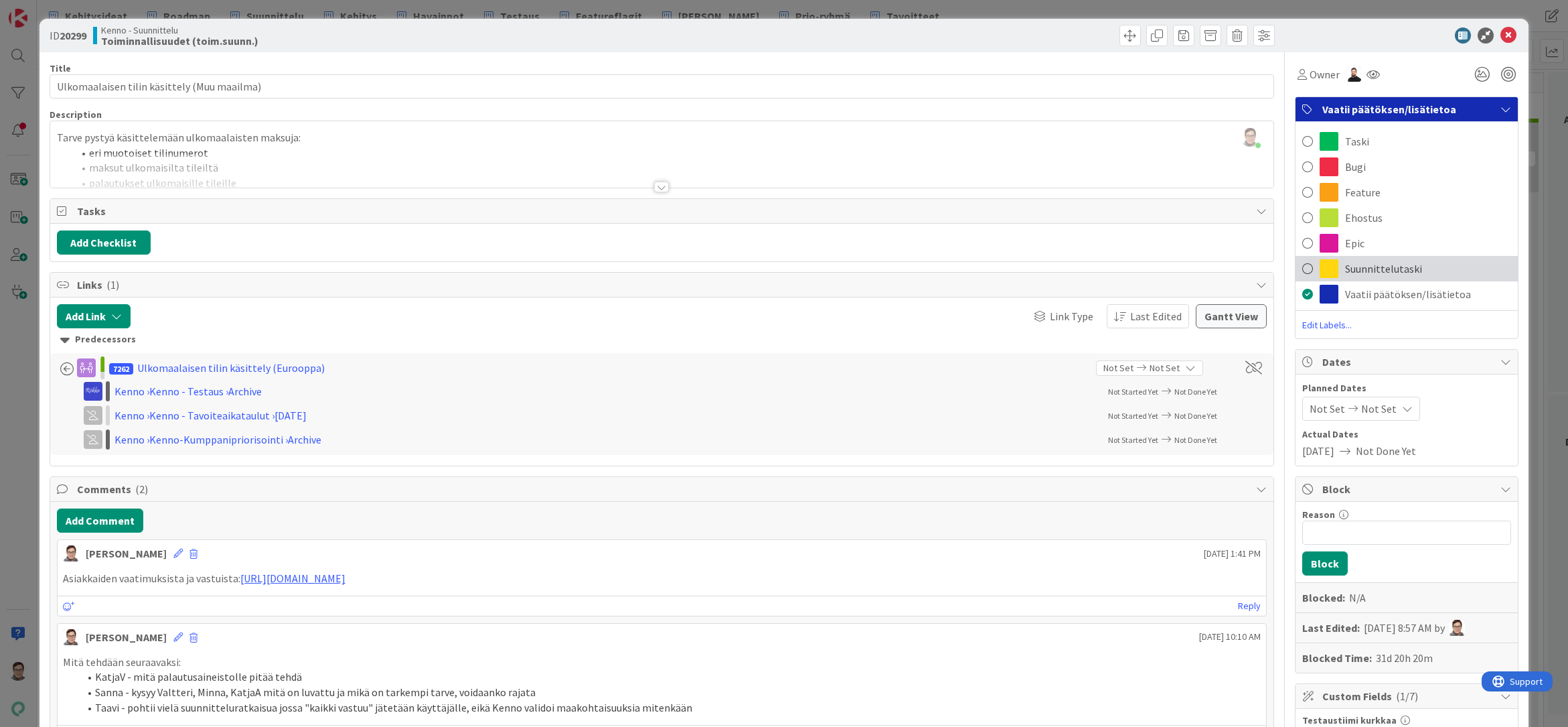
click at [1348, 270] on span "Suunnittelutaski" at bounding box center [1383, 268] width 77 height 17
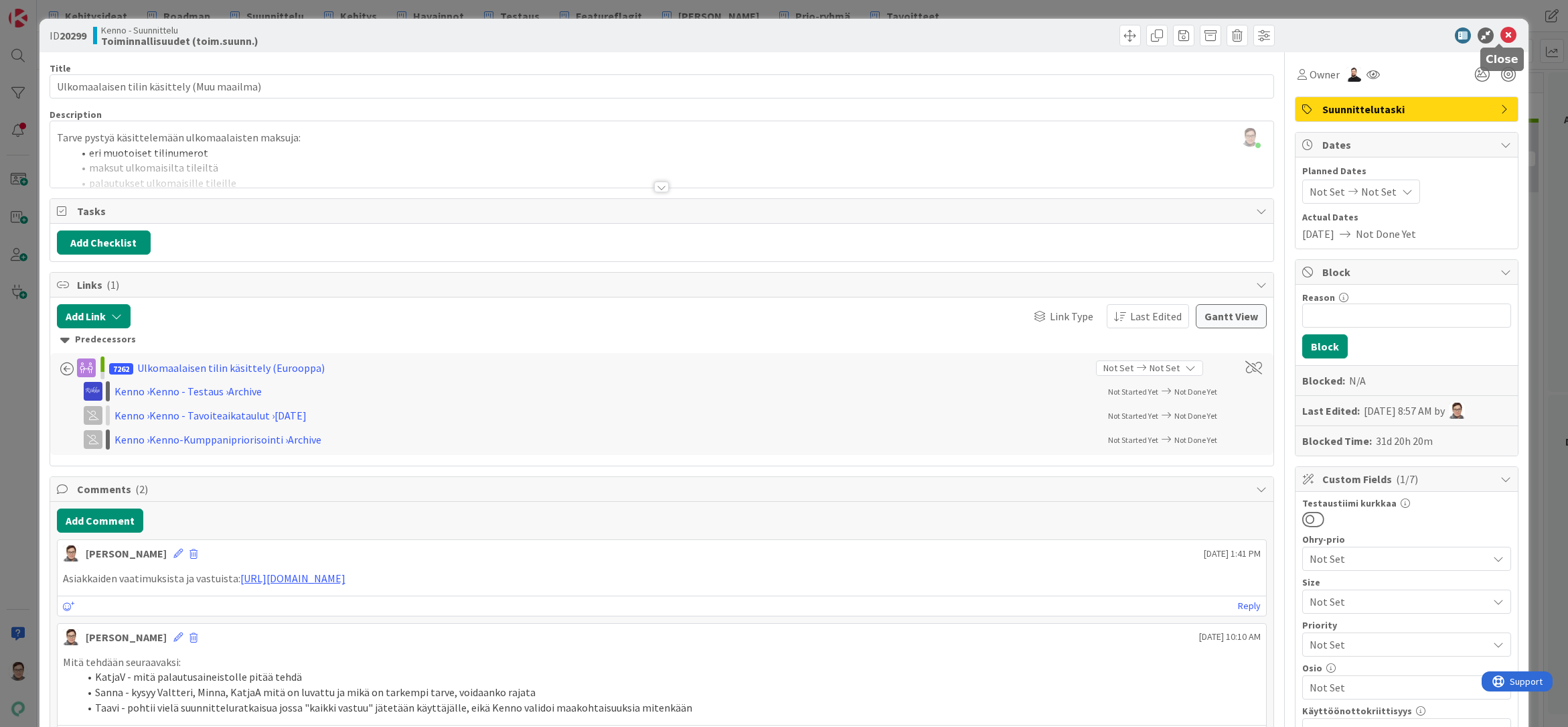
click at [1503, 35] on icon at bounding box center [1508, 35] width 17 height 17
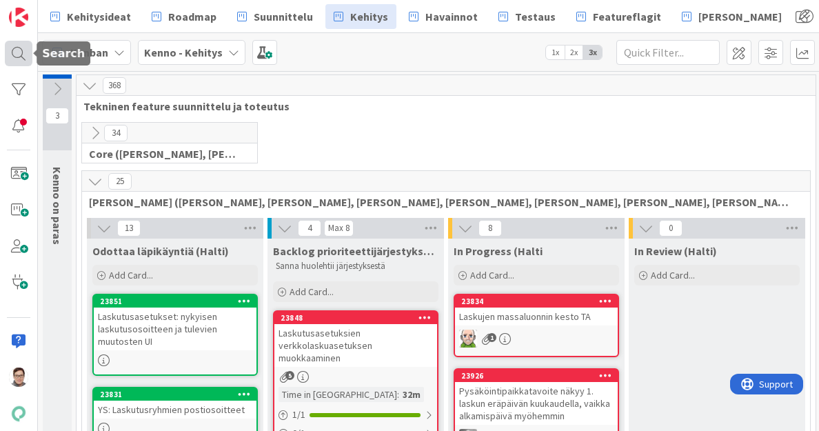
click at [19, 53] on div at bounding box center [19, 53] width 28 height 25
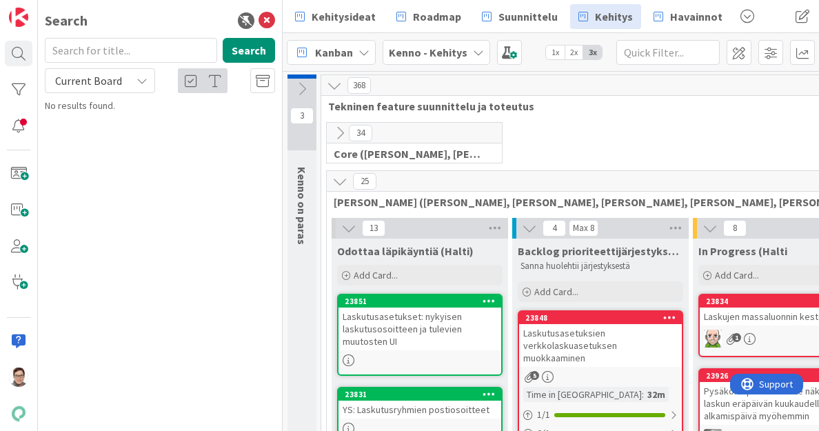
click at [123, 52] on input "text" at bounding box center [131, 50] width 172 height 25
type input "sorttaus"
click at [101, 85] on span "Current Board" at bounding box center [88, 81] width 67 height 14
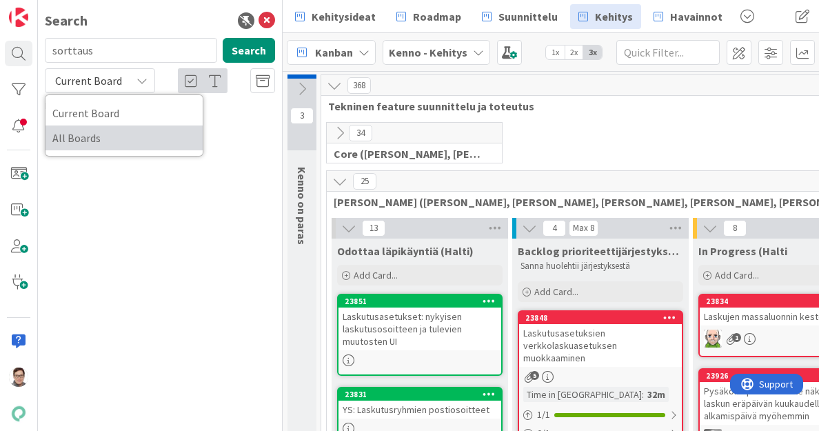
click at [105, 141] on span "All Boards" at bounding box center [123, 138] width 143 height 21
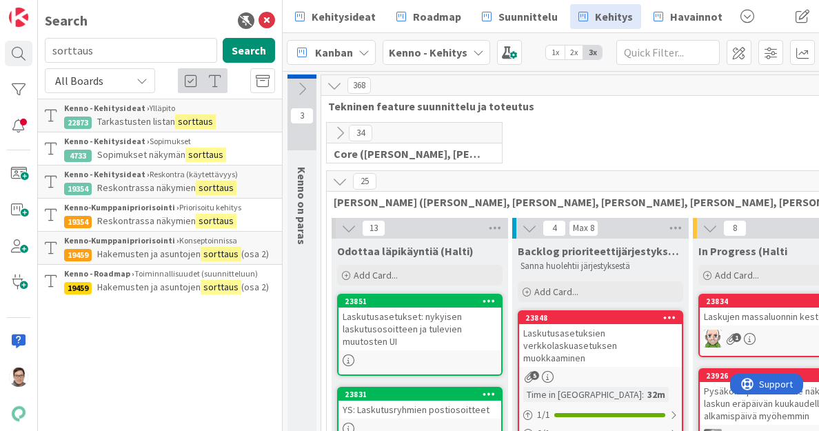
click at [145, 147] on div "Kenno - Kehitysideat › Sopimukset" at bounding box center [169, 141] width 211 height 12
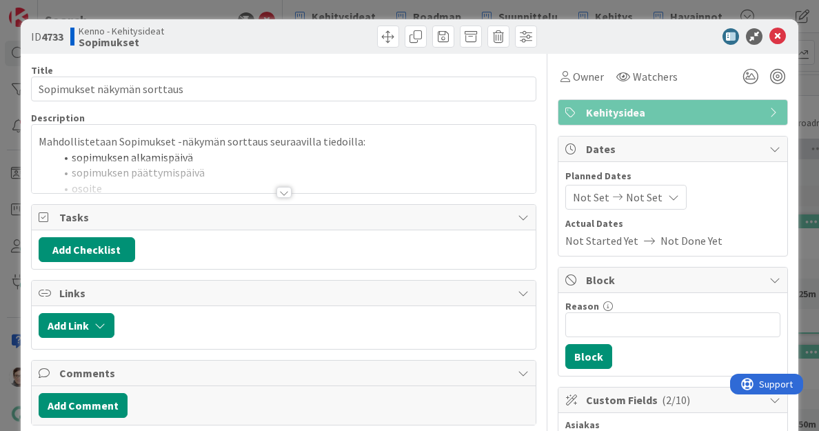
click at [276, 191] on div at bounding box center [283, 192] width 15 height 11
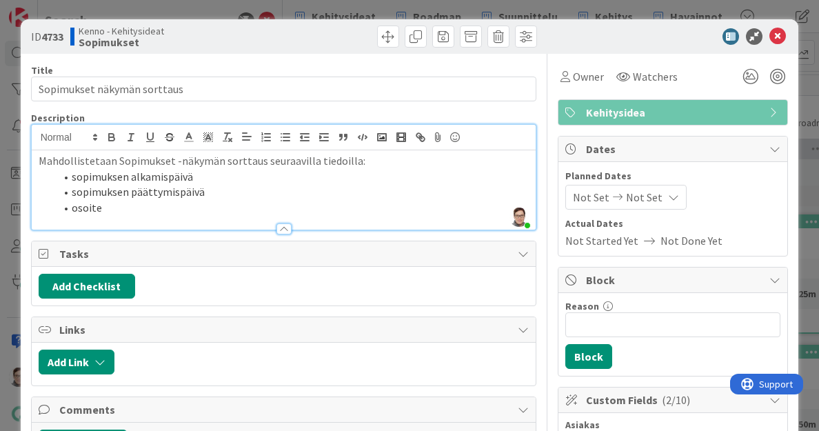
click at [223, 176] on li "sopimuksen alkamispäivä" at bounding box center [292, 177] width 474 height 16
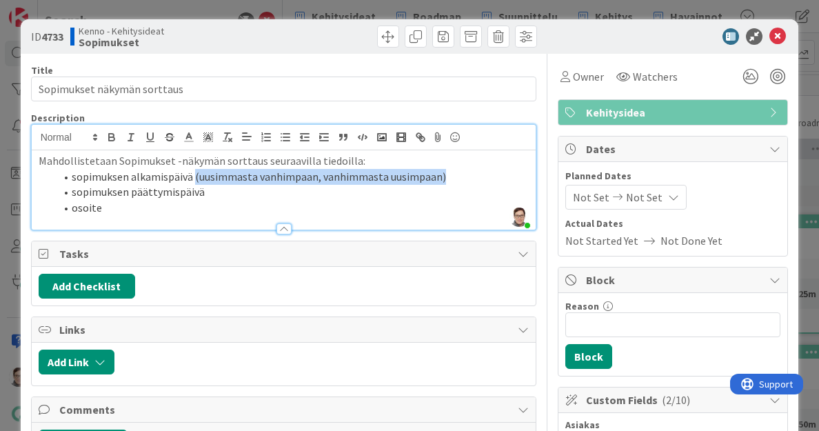
drag, startPoint x: 455, startPoint y: 173, endPoint x: 192, endPoint y: 181, distance: 262.7
click at [192, 181] on li "sopimuksen alkamispäivä (uusimmasta vanhimpaan, vanhimmasta uusimpaan)" at bounding box center [292, 177] width 474 height 16
copy li "(uusimmasta vanhimpaan, vanhimmasta uusimpaan)"
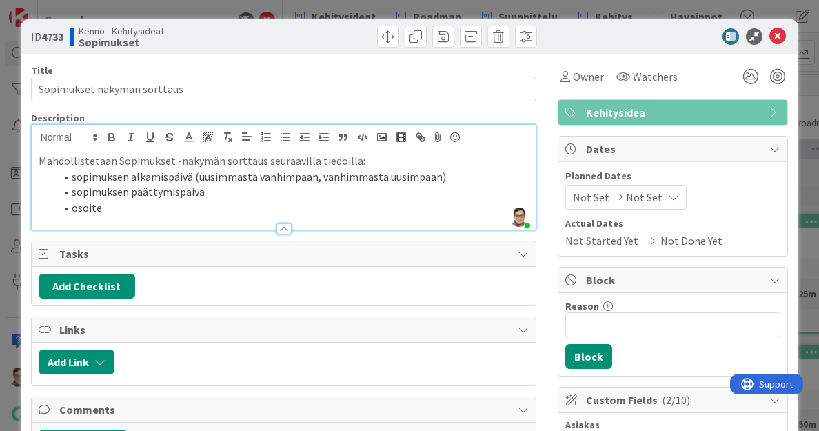
click at [222, 190] on li "sopimuksen päättymispäivä" at bounding box center [292, 192] width 474 height 16
click at [276, 225] on div at bounding box center [283, 228] width 15 height 11
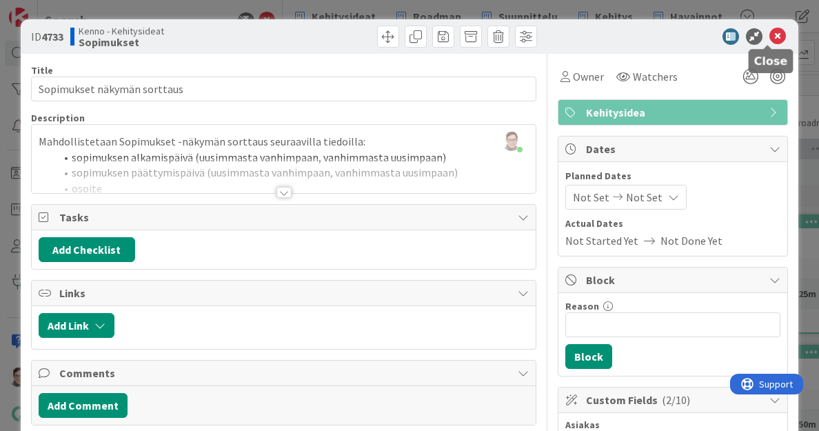
click at [769, 35] on icon at bounding box center [777, 36] width 17 height 17
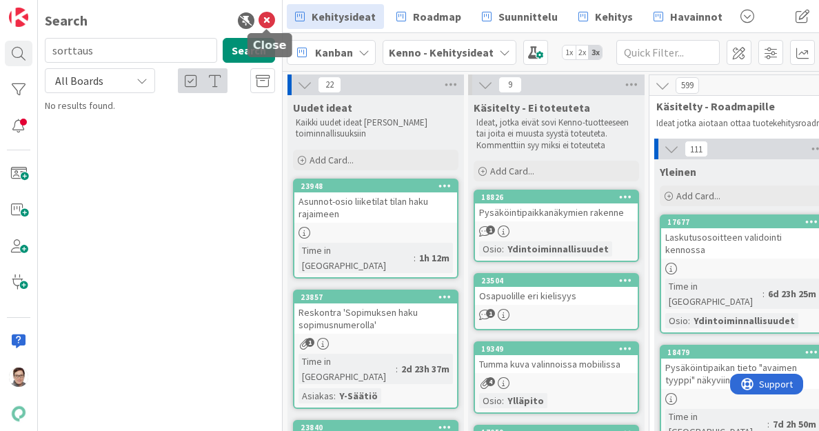
click at [265, 24] on icon at bounding box center [266, 20] width 17 height 17
